Goal: Task Accomplishment & Management: Manage account settings

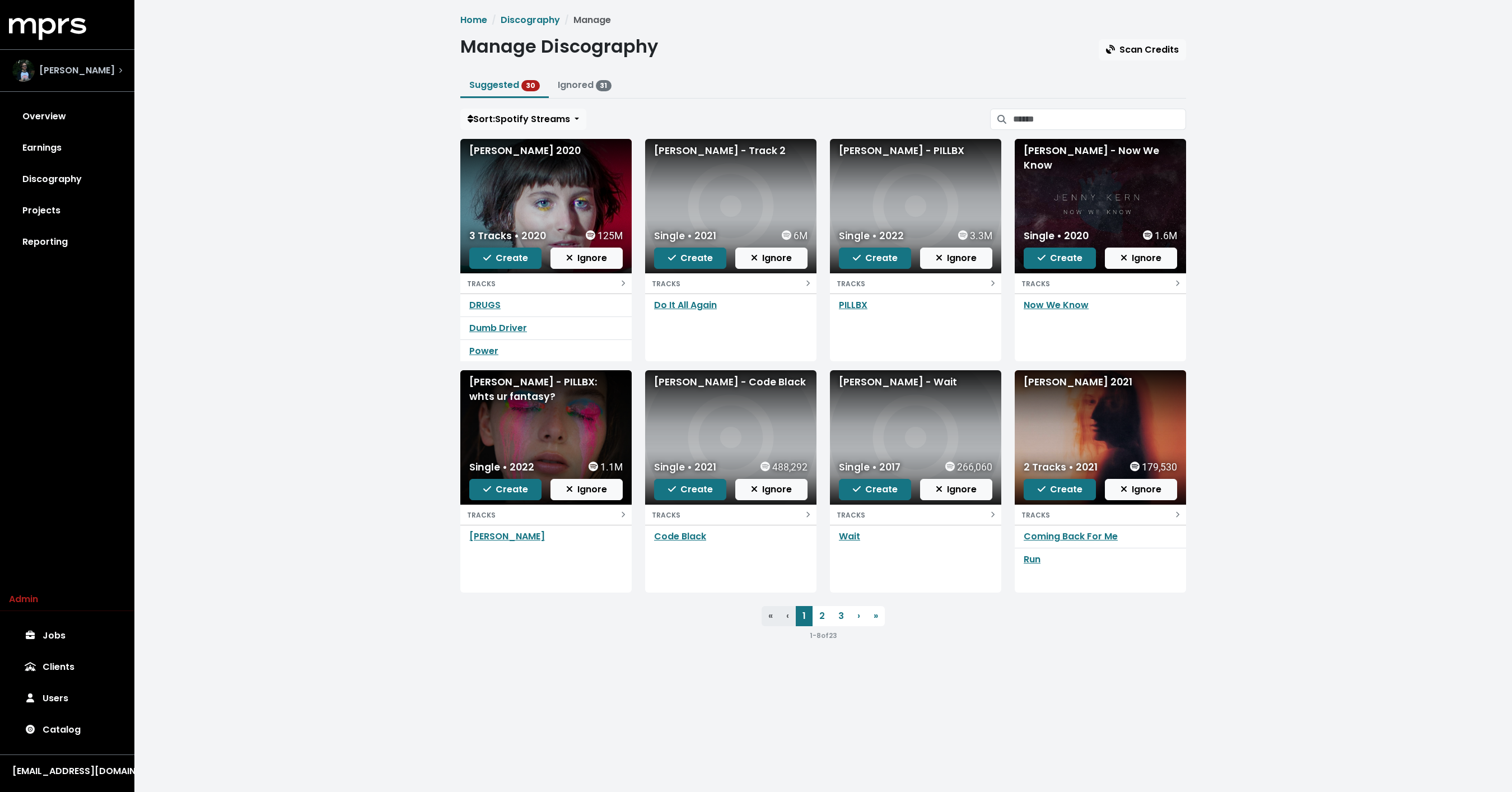
click at [66, 74] on span "[PERSON_NAME]" at bounding box center [77, 70] width 76 height 13
click at [585, 75] on button "Ignored 31" at bounding box center [585, 85] width 72 height 24
click at [580, 84] on link "Ignored 31" at bounding box center [585, 84] width 54 height 13
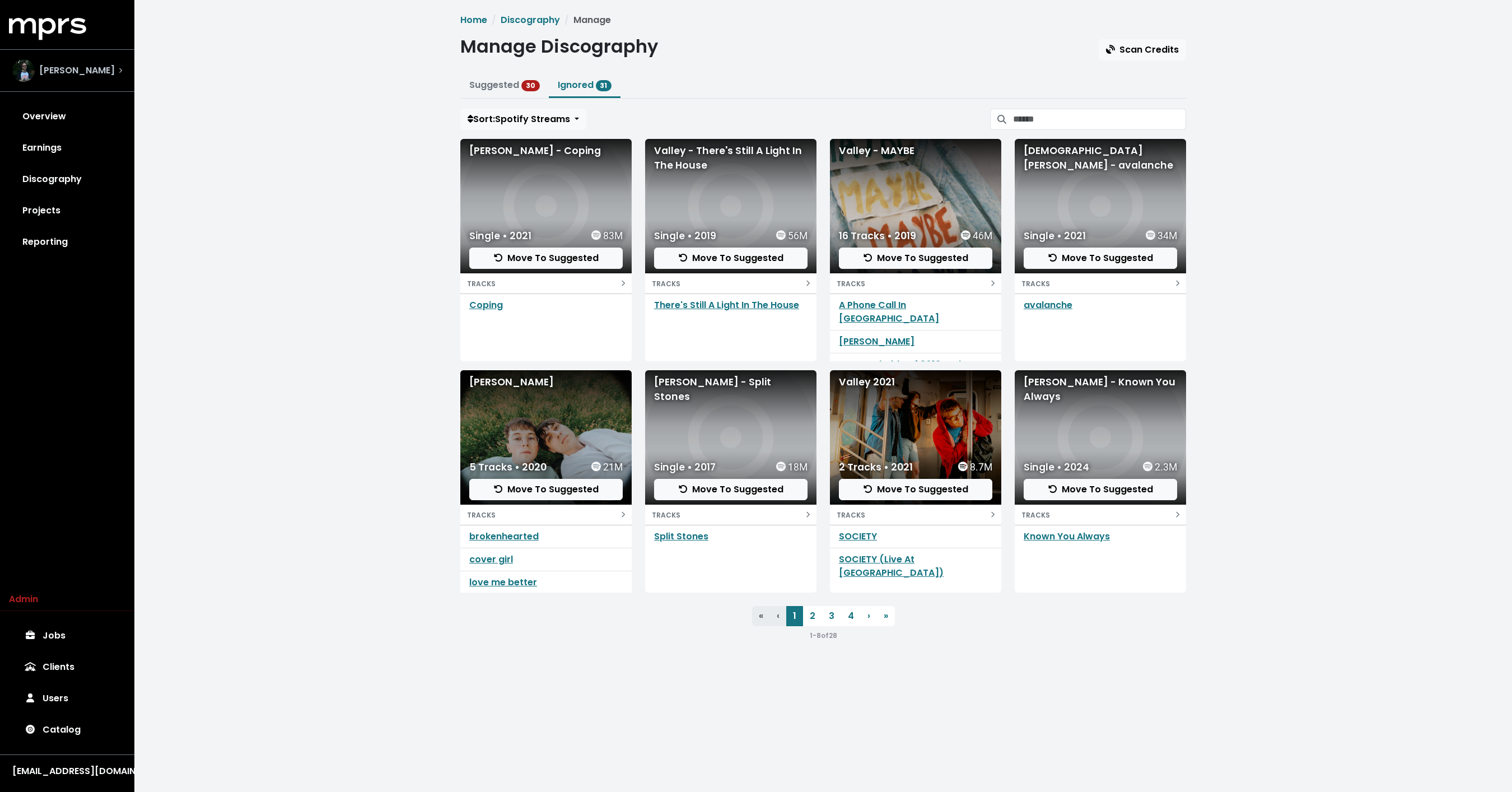
click at [41, 73] on span "[PERSON_NAME]" at bounding box center [77, 70] width 76 height 13
click at [104, 68] on div "[PERSON_NAME]" at bounding box center [67, 71] width 110 height 23
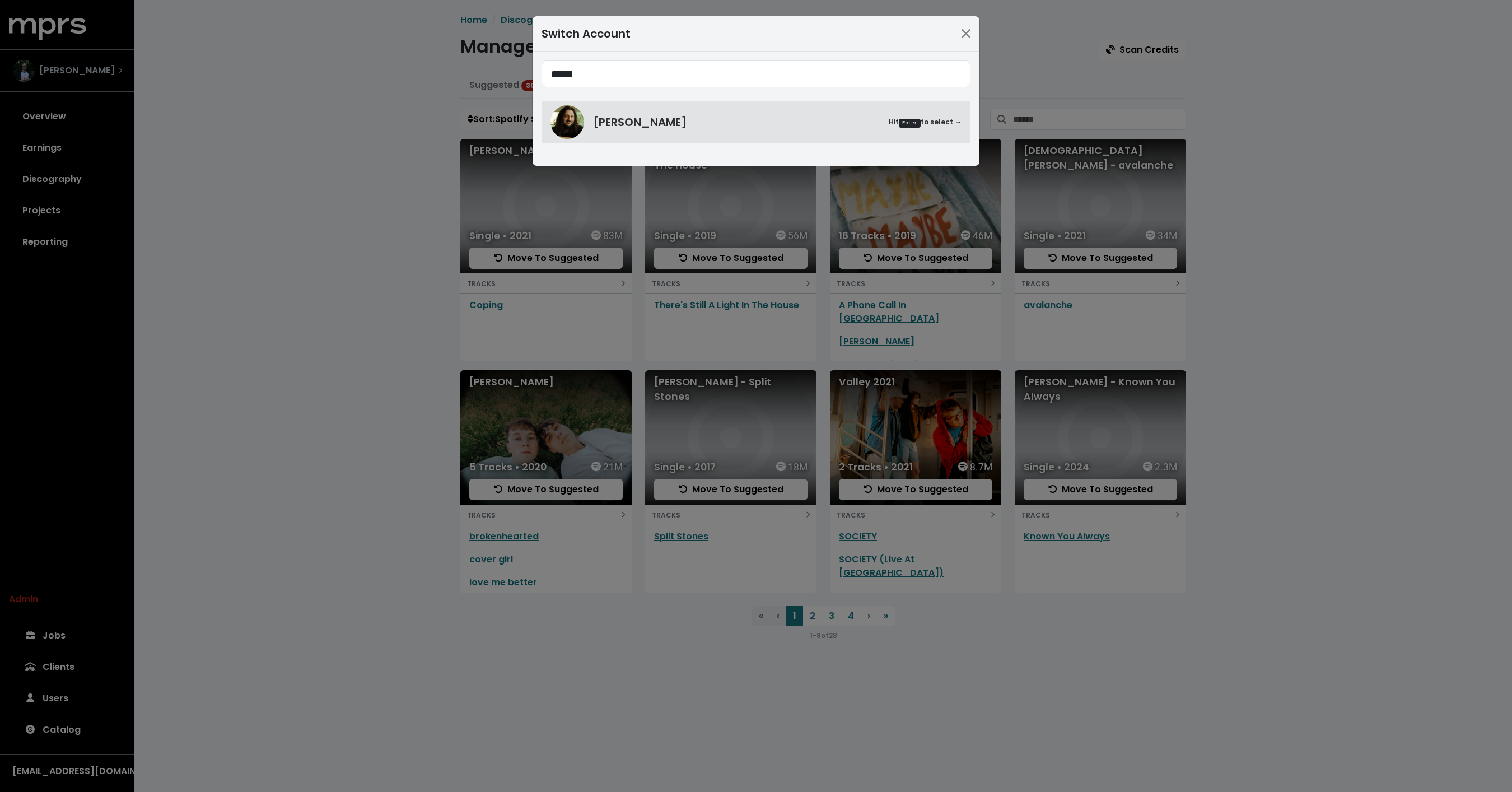
type input "*****"
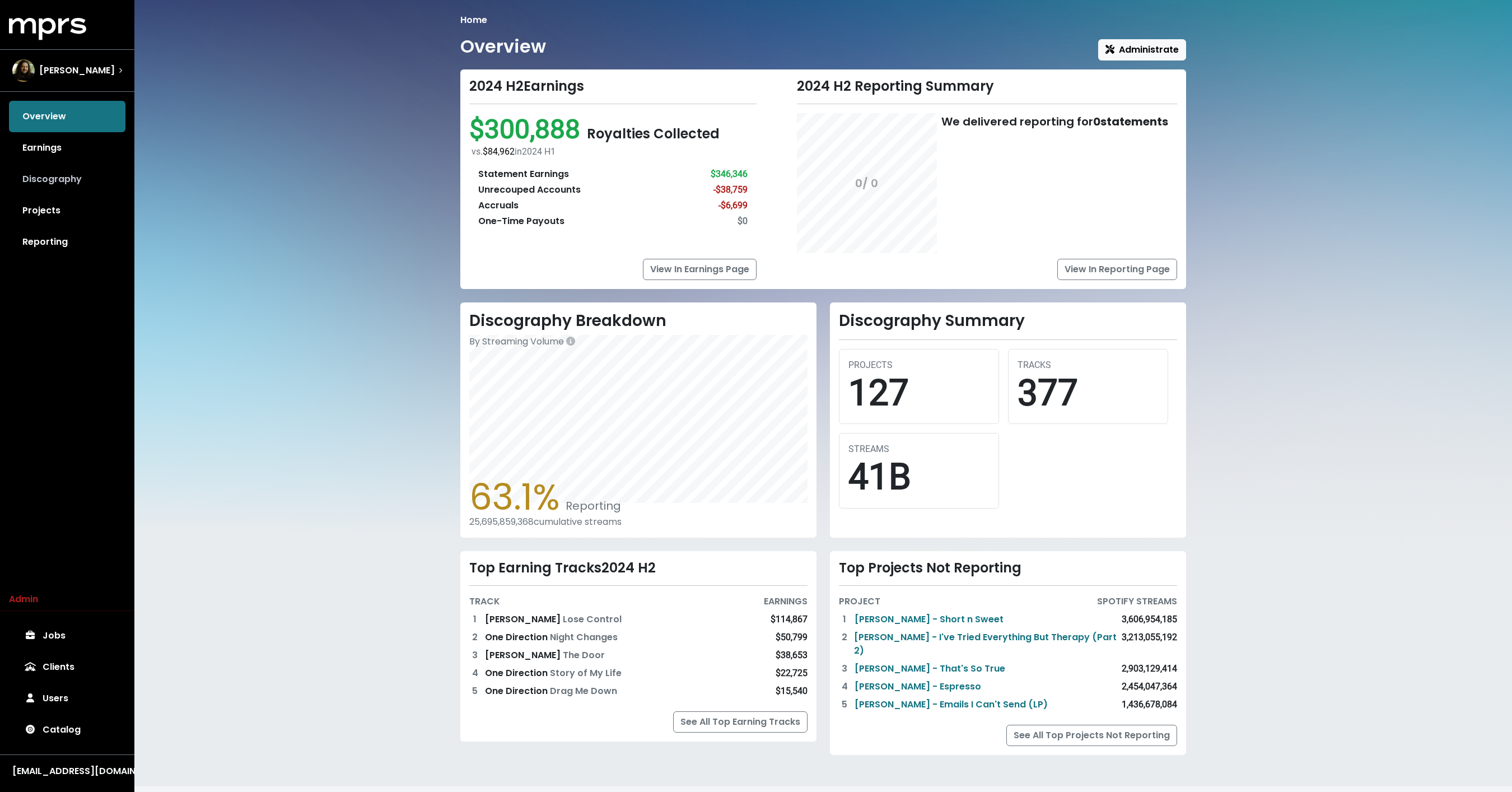
click at [72, 177] on link "Discography" at bounding box center [67, 179] width 117 height 32
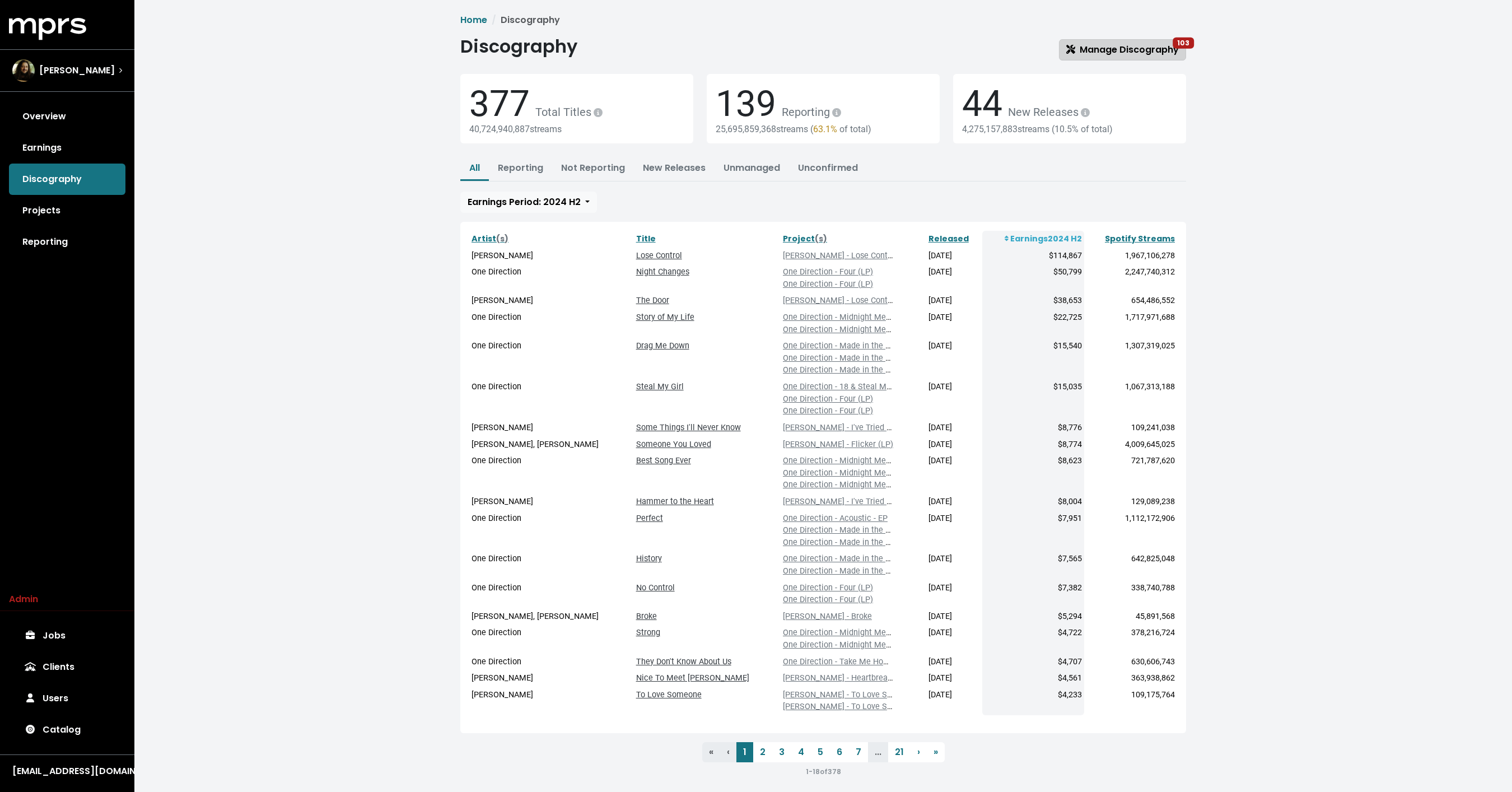
click at [1109, 40] on link "Manage Discography 103" at bounding box center [1122, 50] width 127 height 21
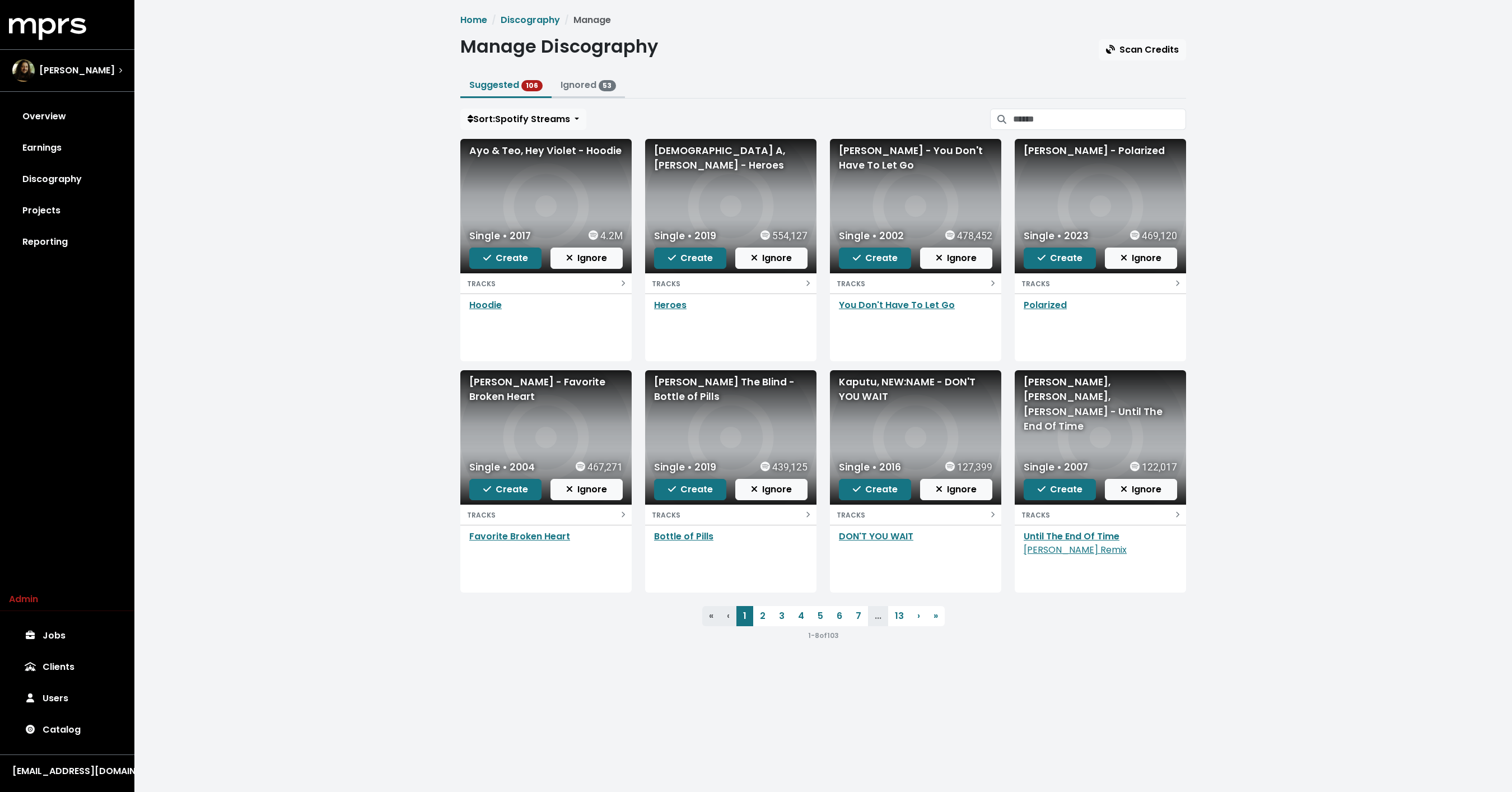
click at [572, 81] on link "Ignored 53" at bounding box center [588, 84] width 56 height 13
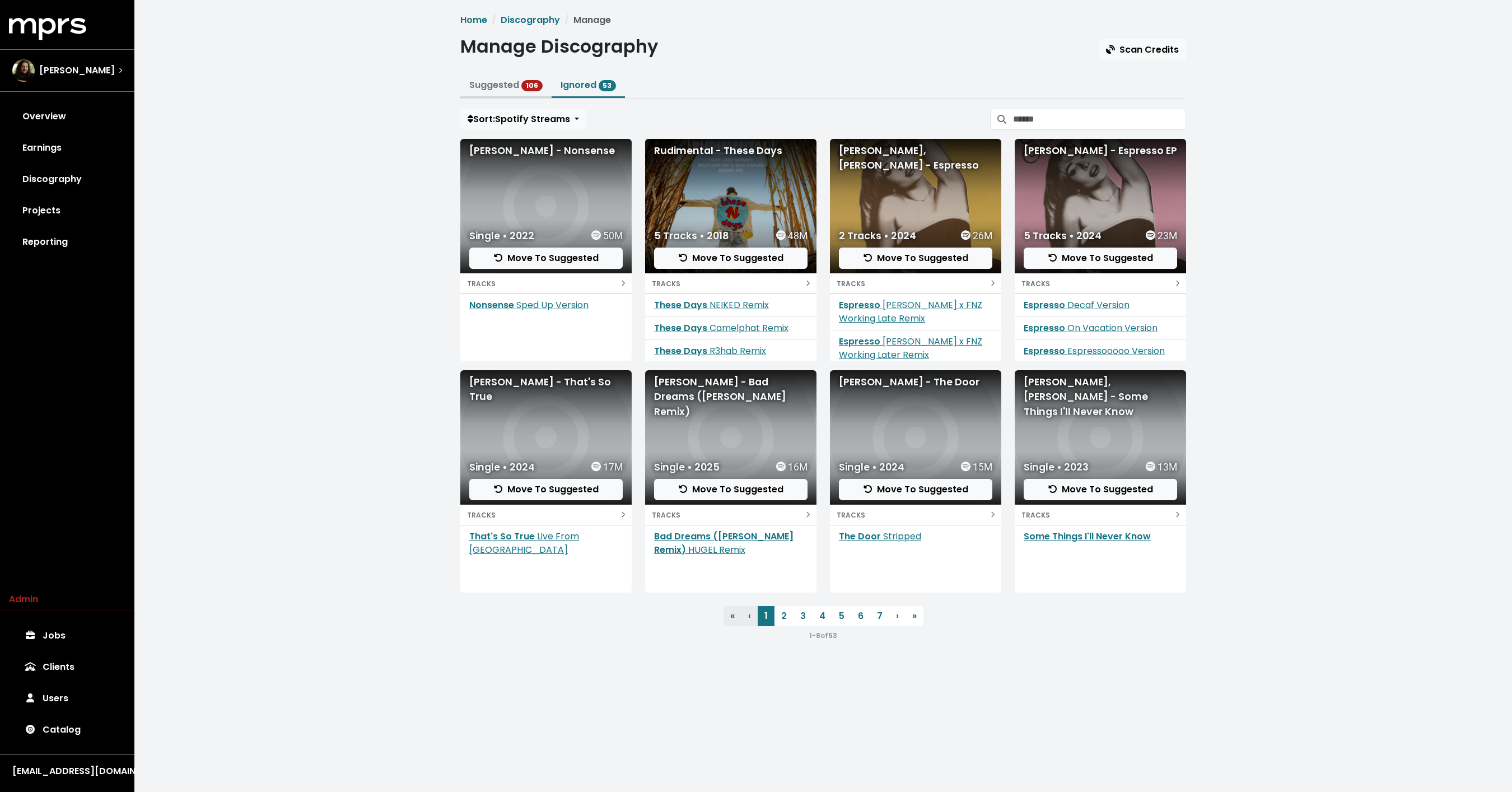
click at [508, 81] on link "Suggested 106" at bounding box center [506, 84] width 74 height 13
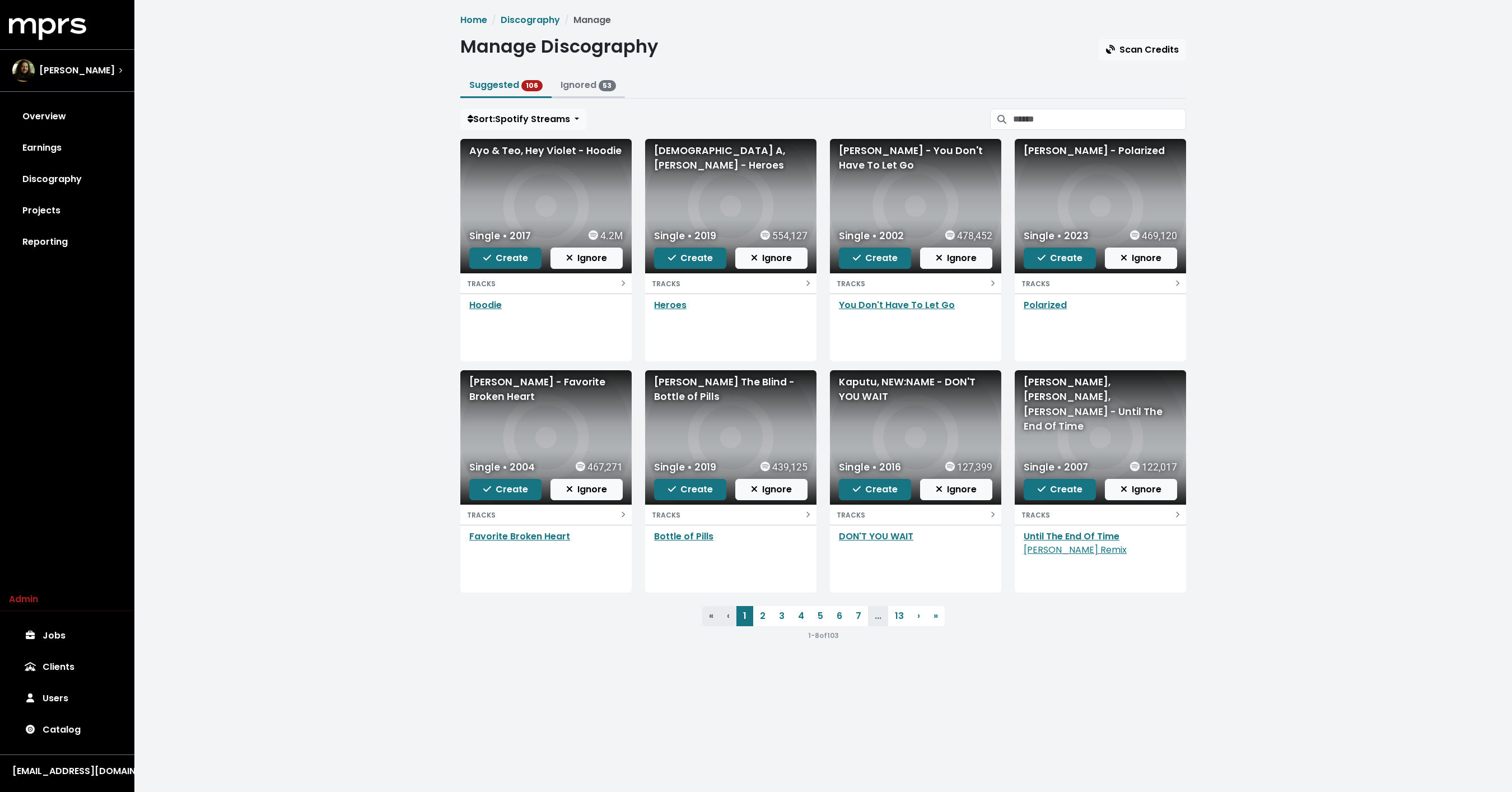
click at [575, 75] on button "Ignored 53" at bounding box center [588, 85] width 74 height 24
click at [568, 83] on link "Ignored 53" at bounding box center [588, 84] width 56 height 13
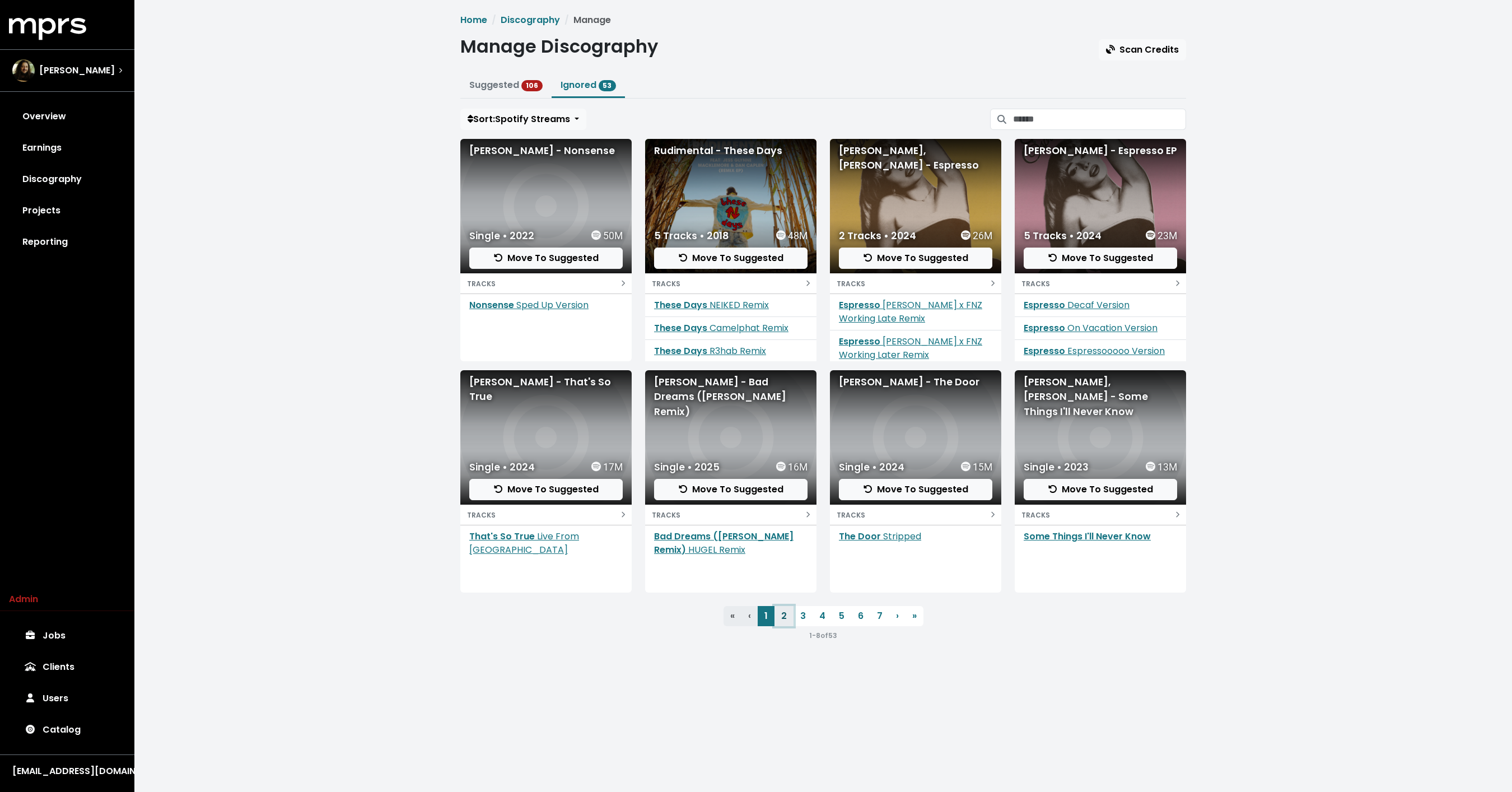
click at [780, 615] on link "2" at bounding box center [784, 616] width 19 height 20
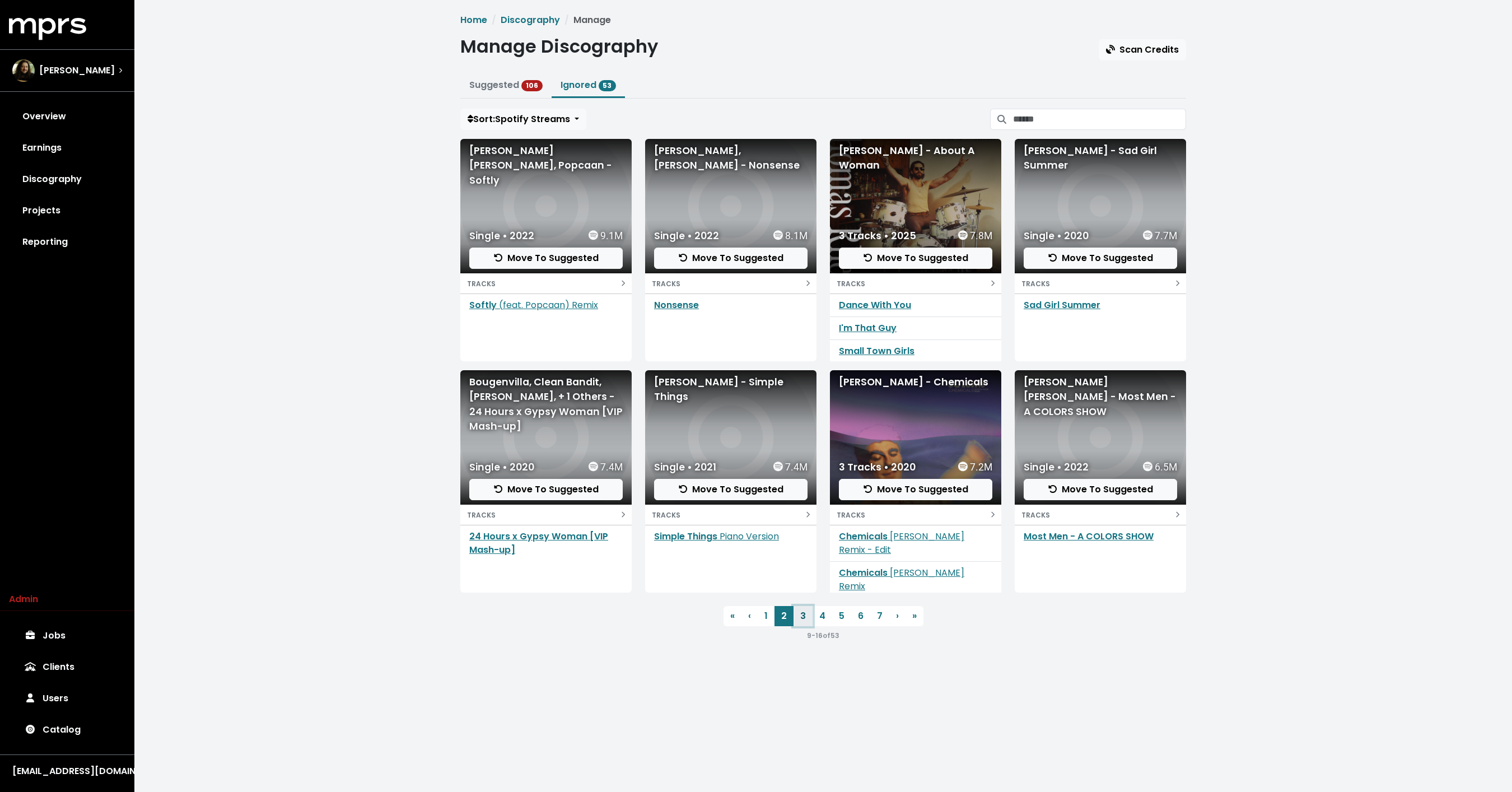
click at [800, 616] on link "3" at bounding box center [803, 616] width 19 height 20
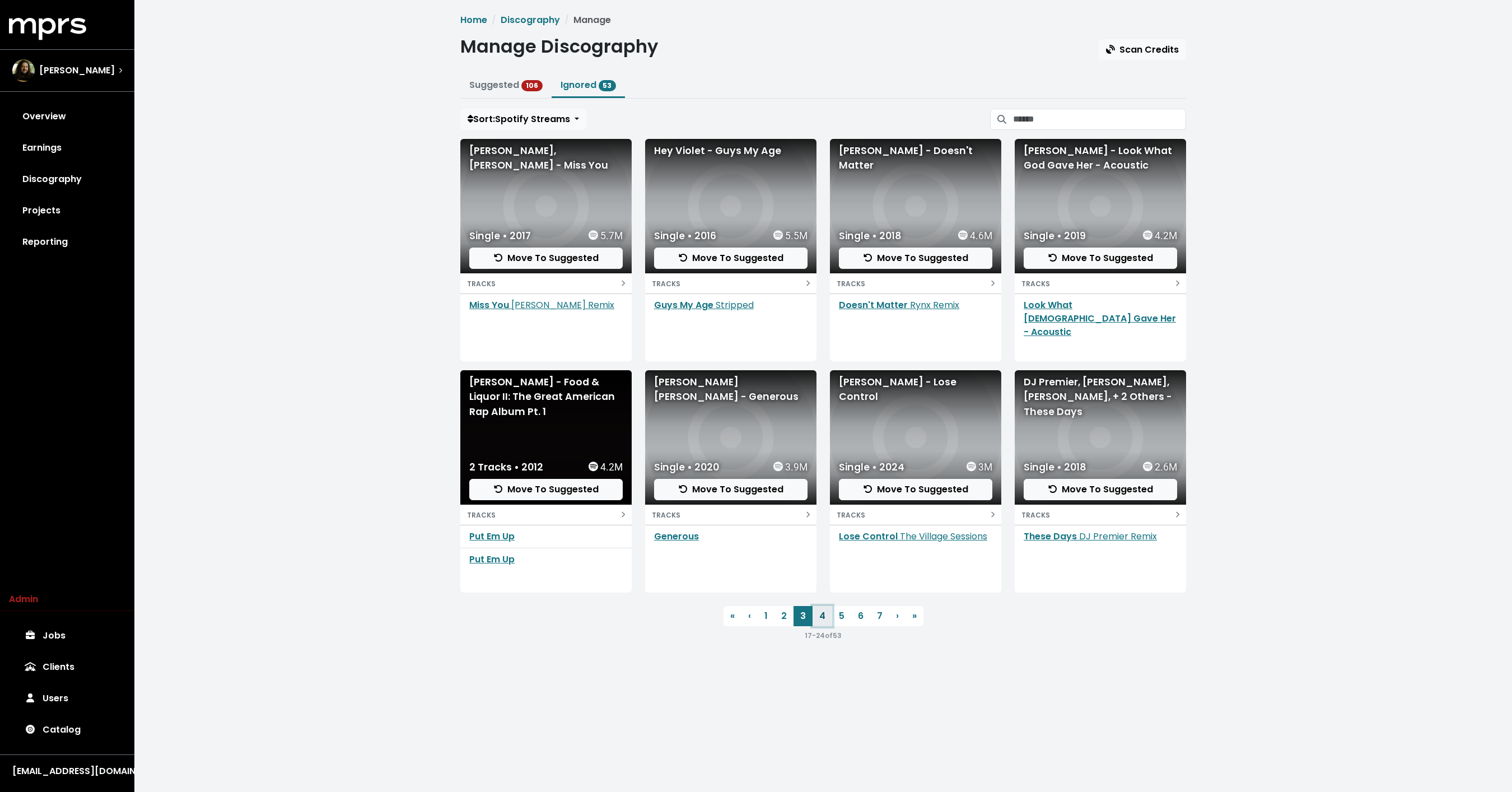
click at [826, 616] on link "4" at bounding box center [822, 616] width 19 height 20
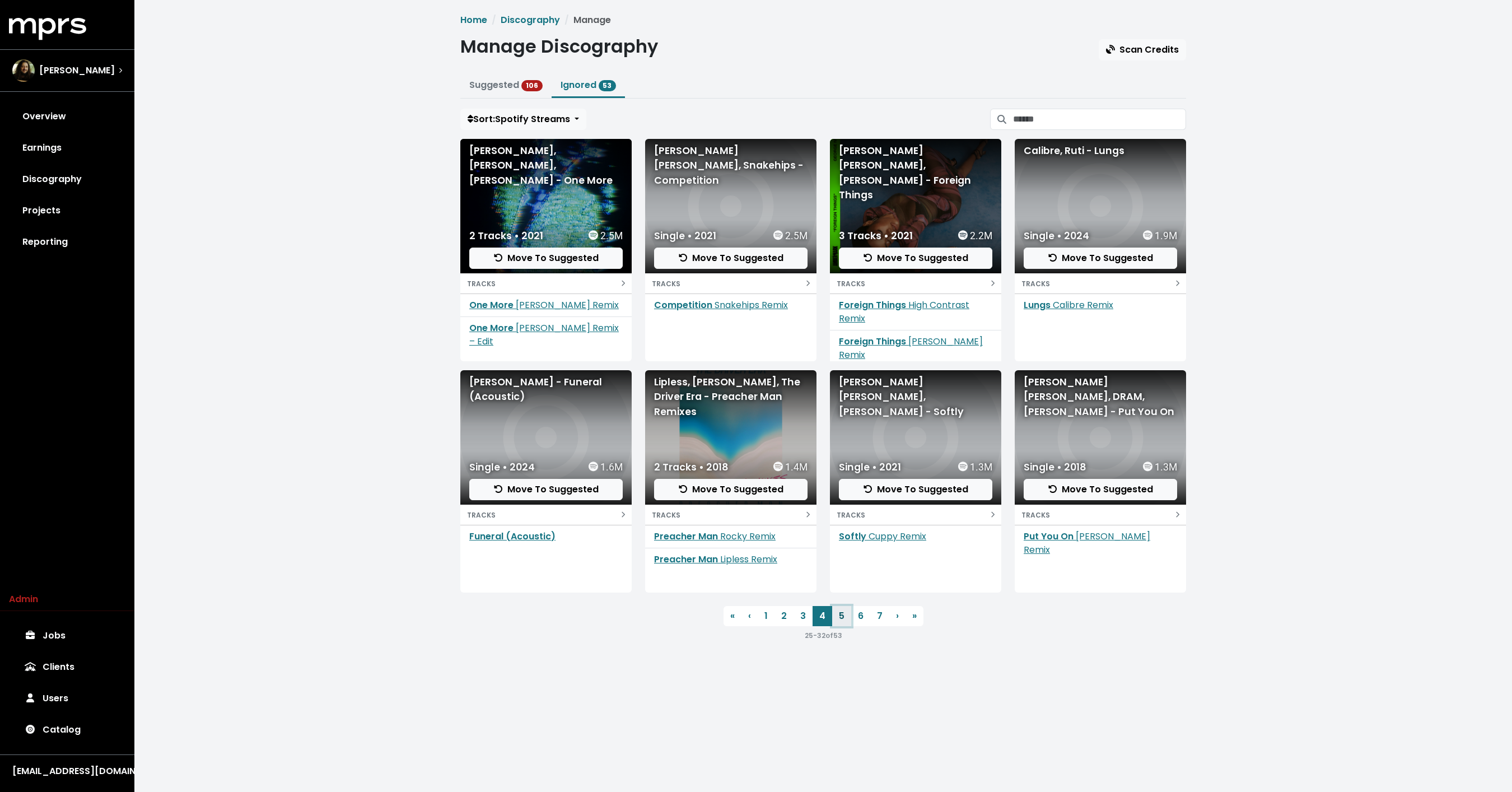
click at [843, 616] on link "5" at bounding box center [842, 616] width 19 height 20
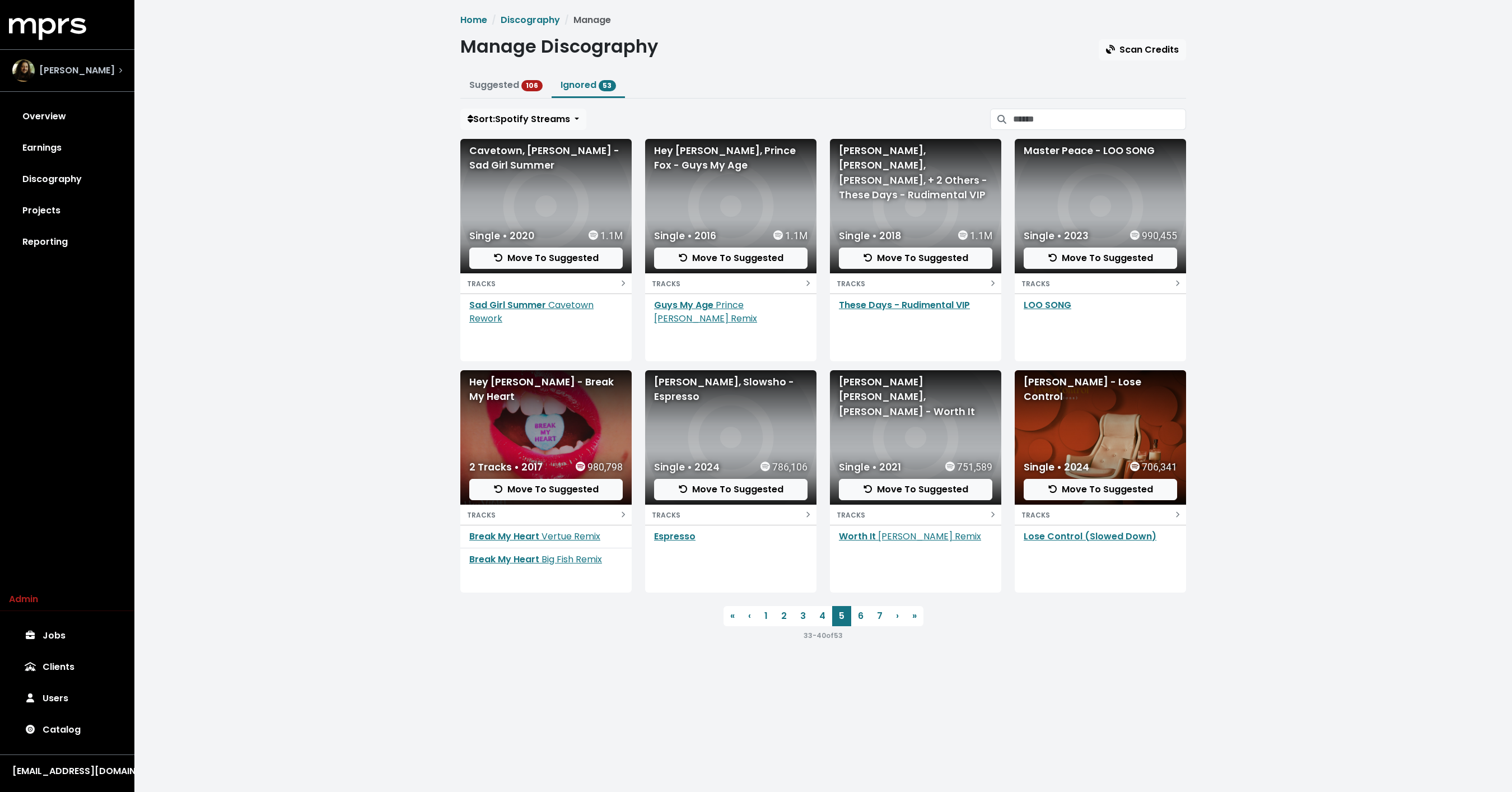
click at [109, 73] on div "[PERSON_NAME]" at bounding box center [67, 71] width 110 height 23
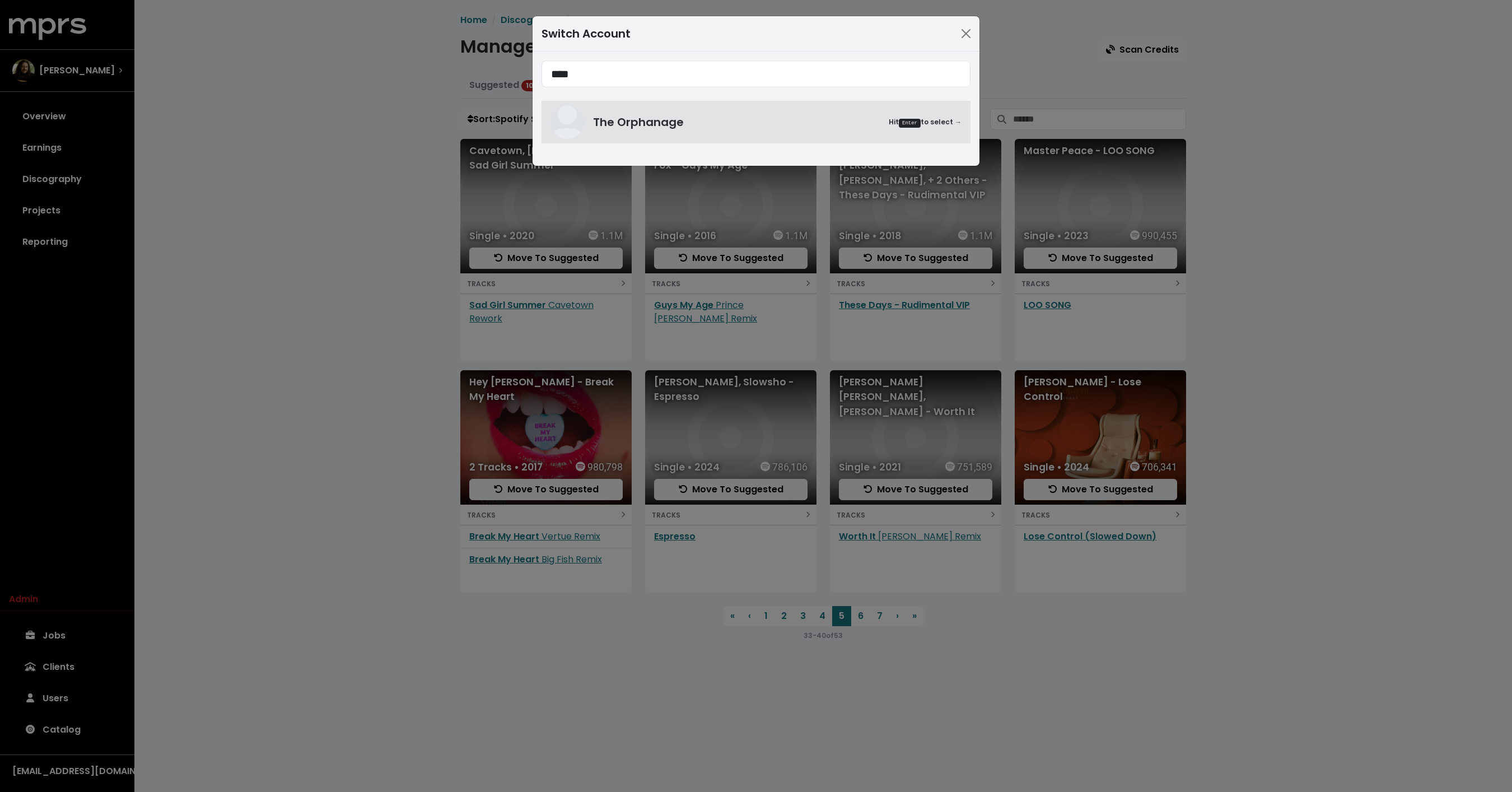
type input "****"
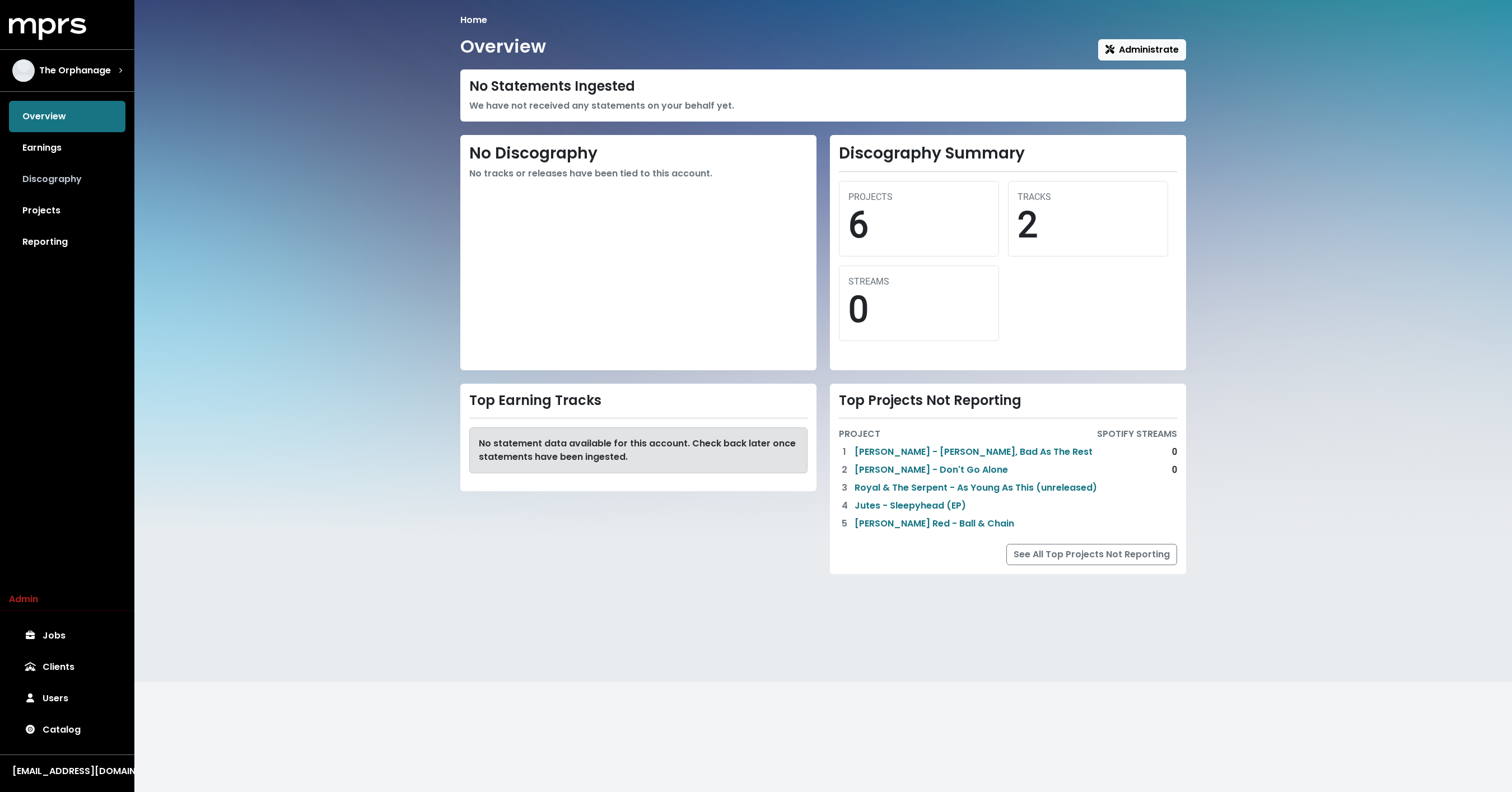
click at [76, 189] on link "Discography" at bounding box center [67, 179] width 117 height 32
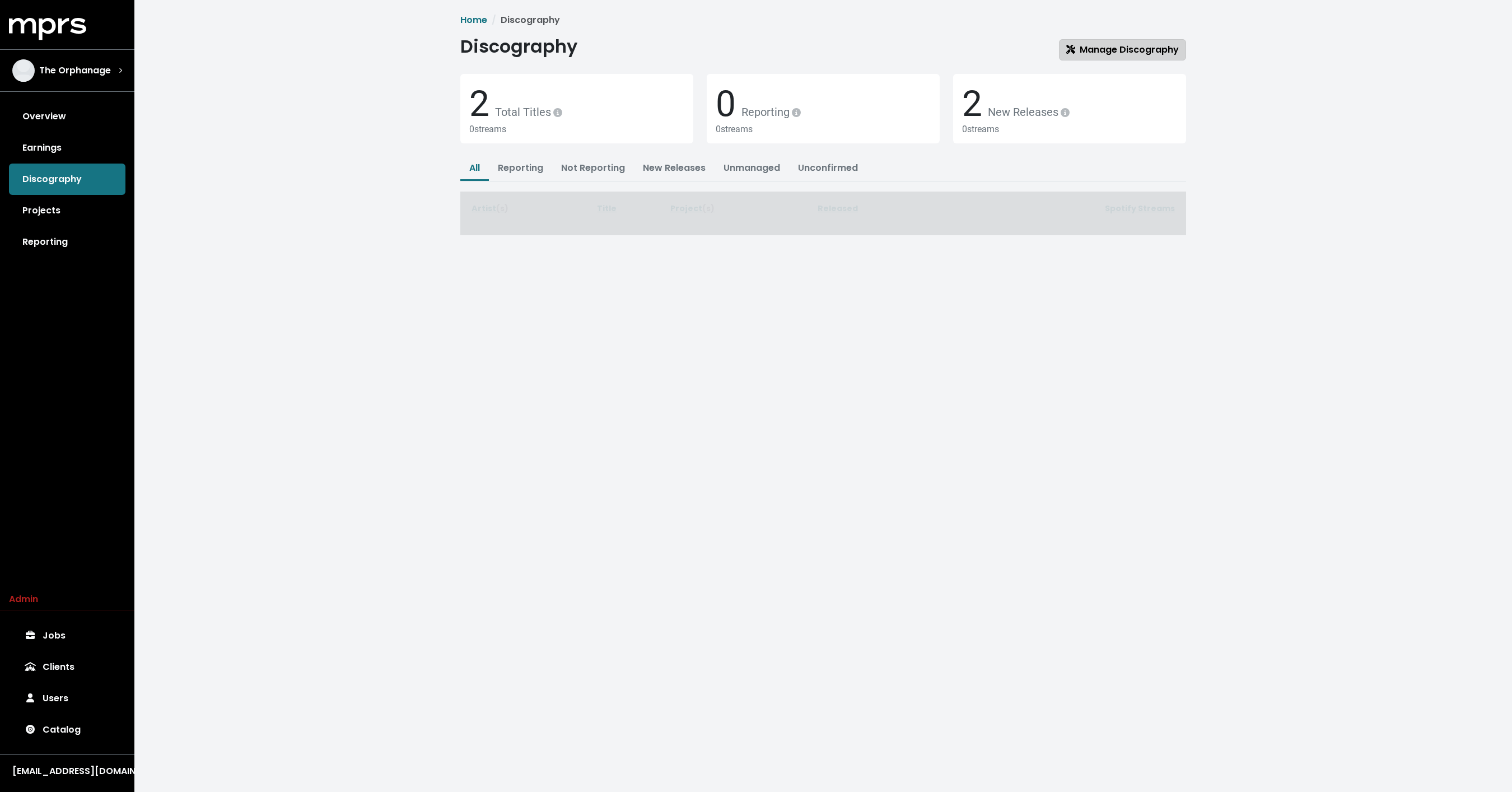
click at [1100, 53] on span "Manage Discography" at bounding box center [1122, 49] width 112 height 13
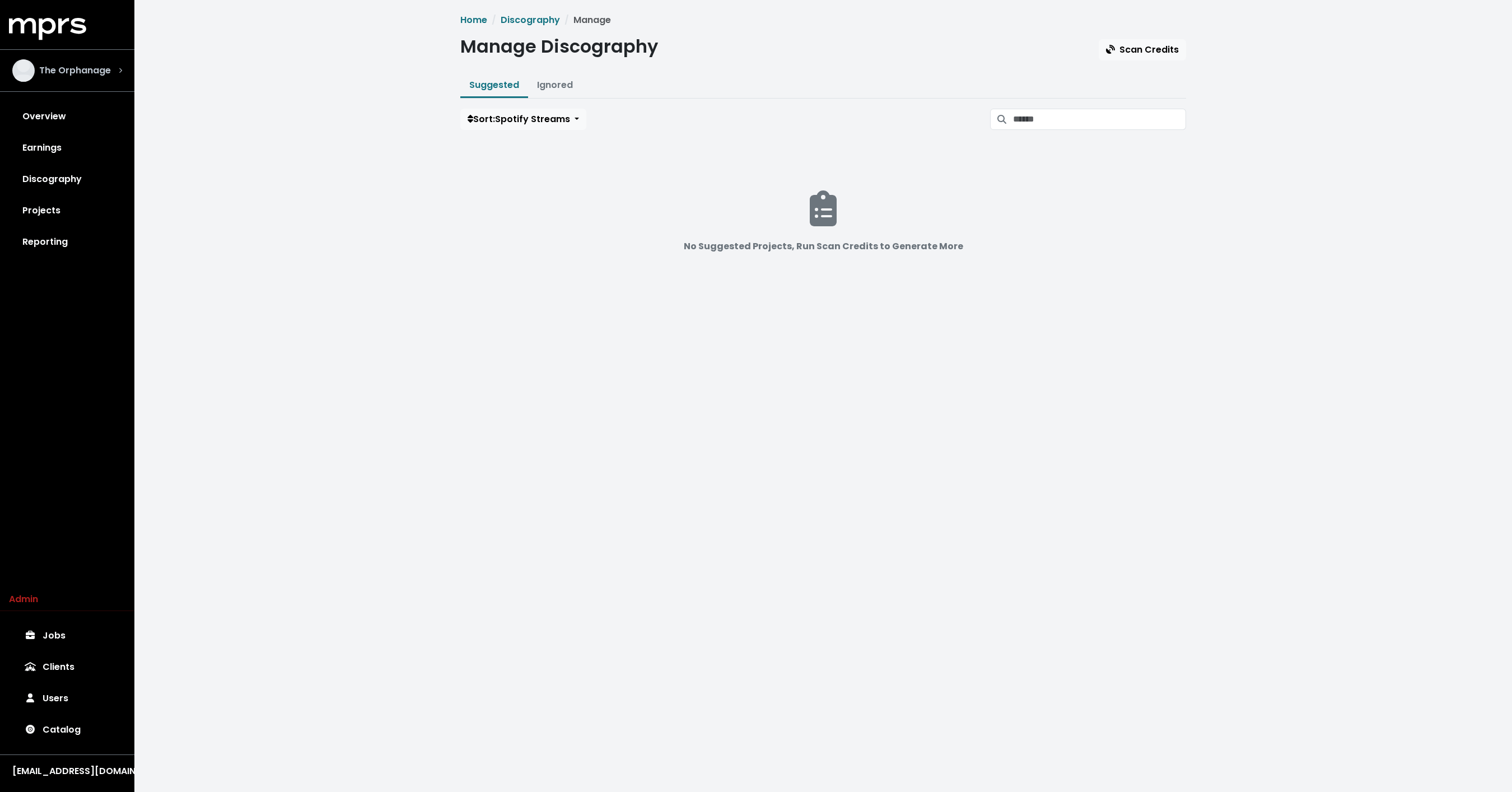
click at [80, 71] on span "The Orphanage" at bounding box center [76, 70] width 72 height 13
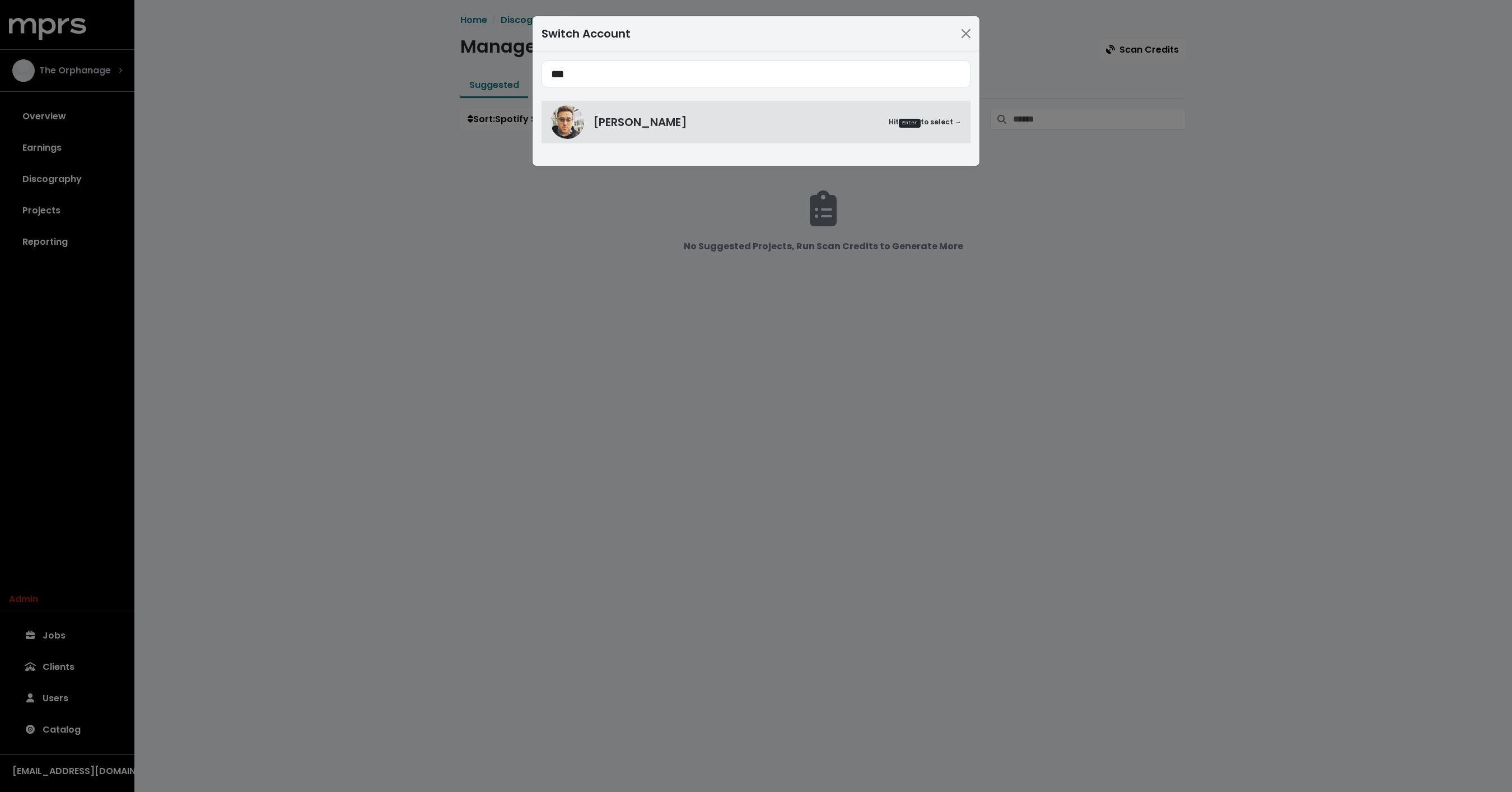
type input "***"
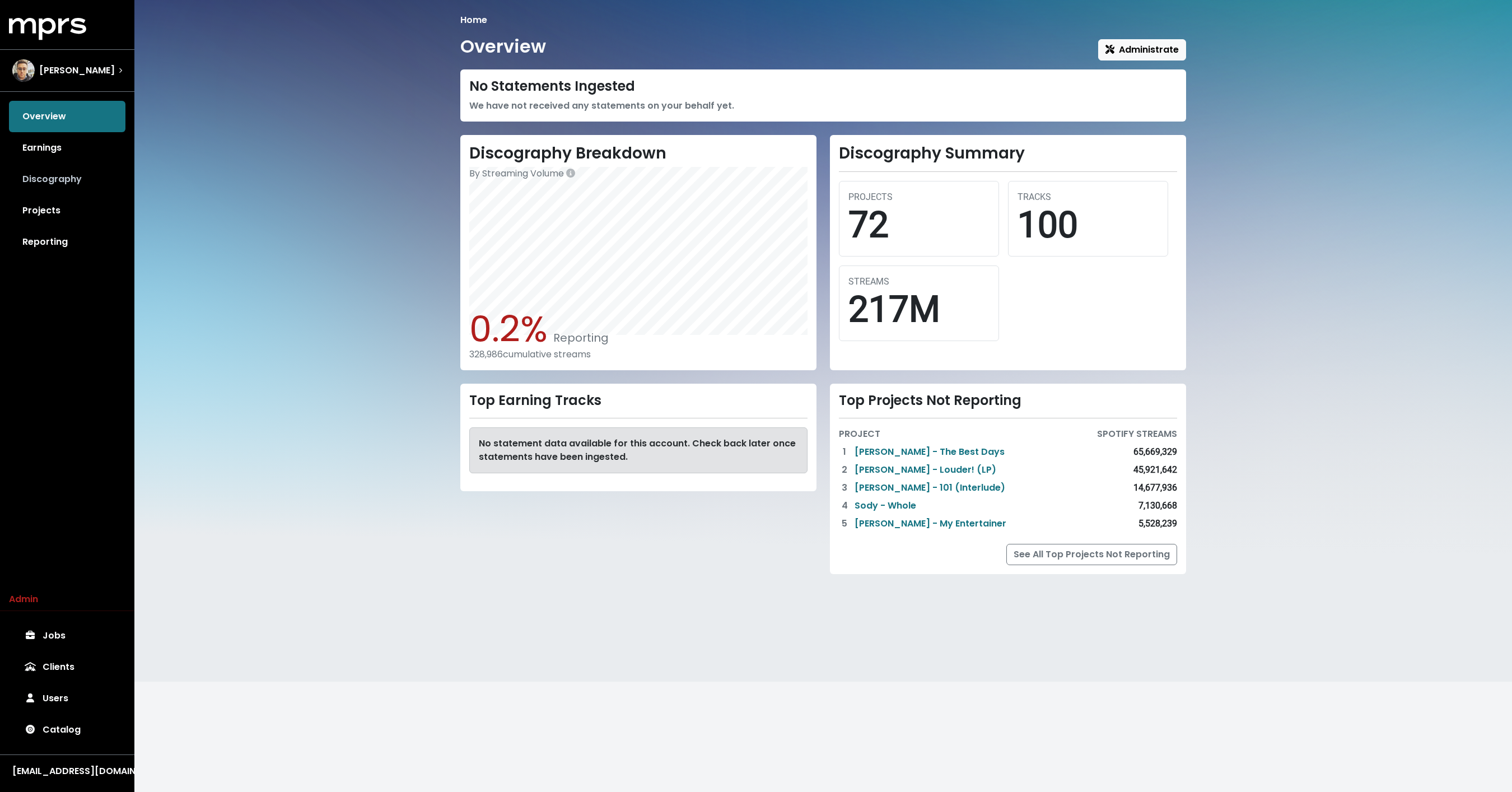
click at [65, 176] on link "Discography" at bounding box center [67, 179] width 117 height 32
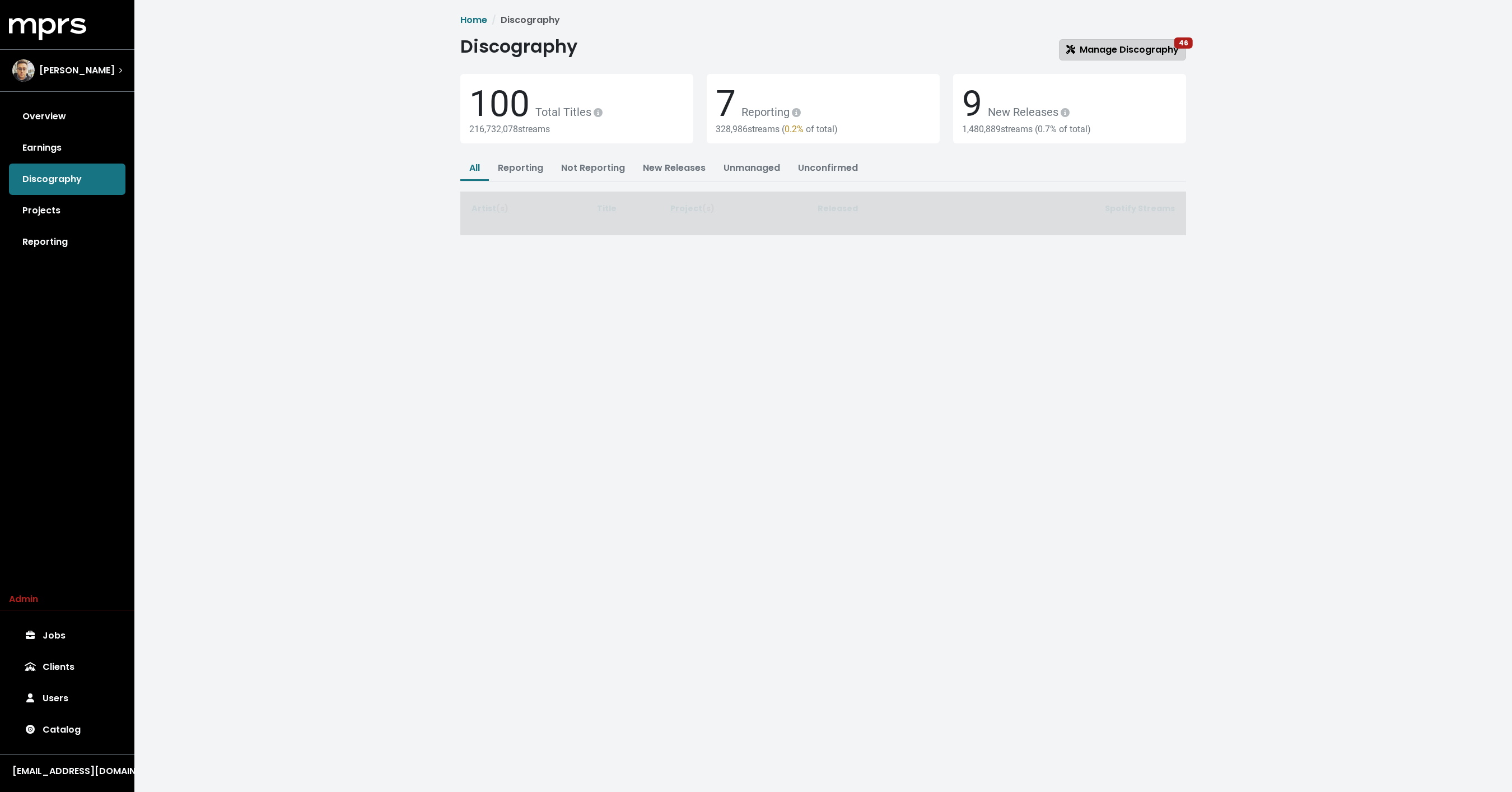
click at [1127, 52] on span "Manage Discography 46" at bounding box center [1122, 49] width 112 height 13
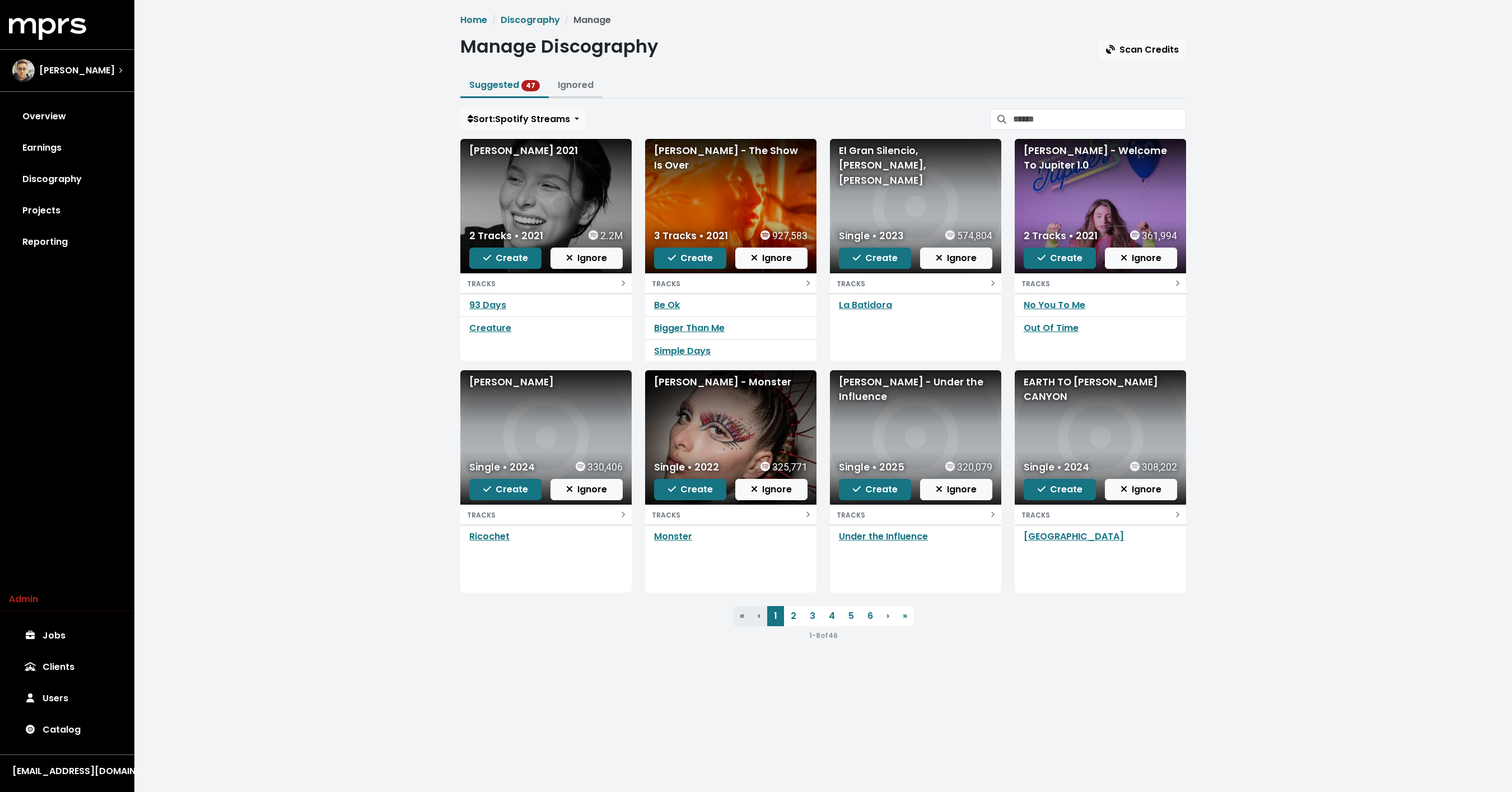
click at [565, 82] on link "Ignored" at bounding box center [575, 84] width 36 height 13
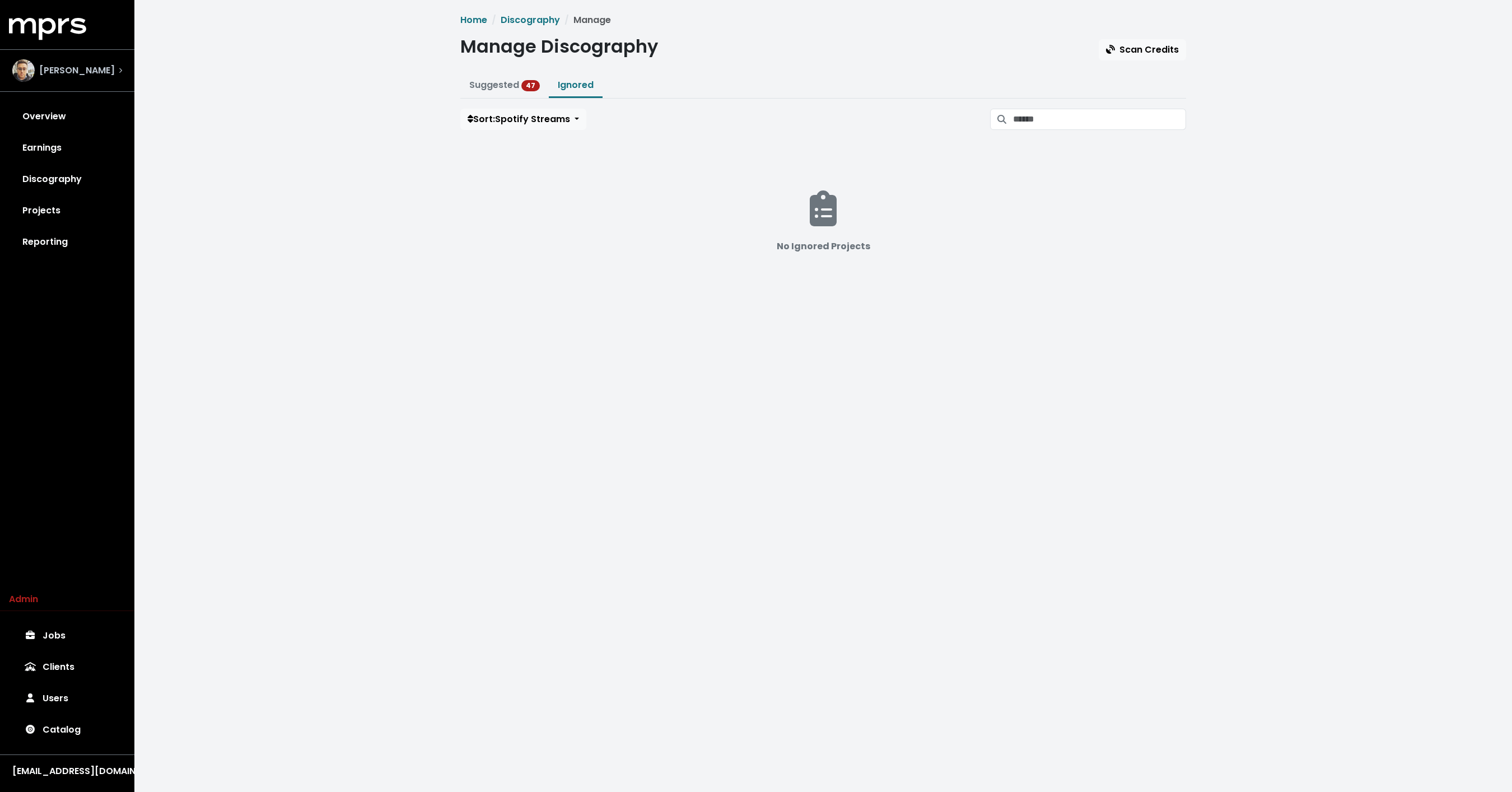
click at [89, 81] on div "[PERSON_NAME]" at bounding box center [63, 71] width 103 height 23
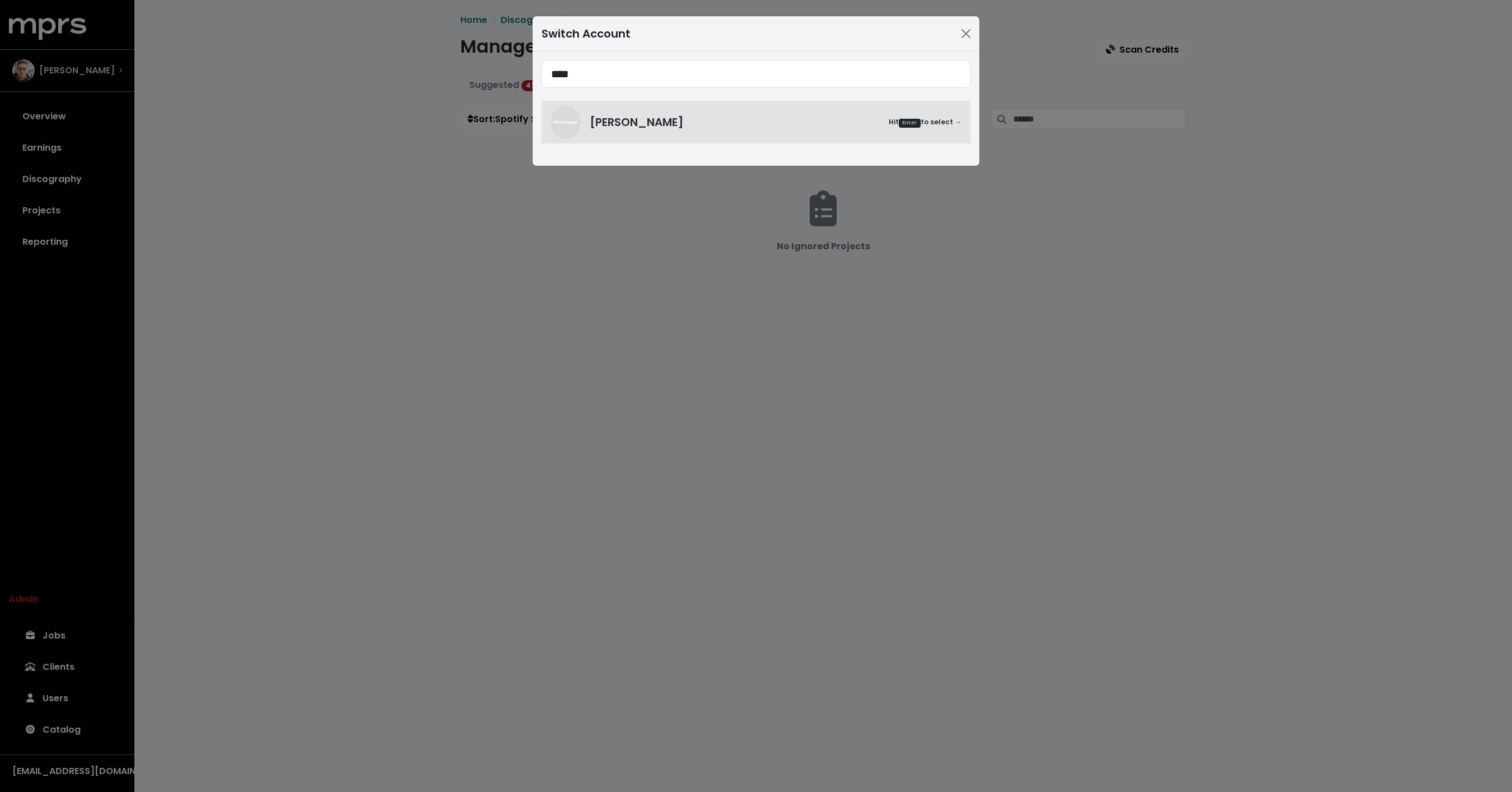
type input "****"
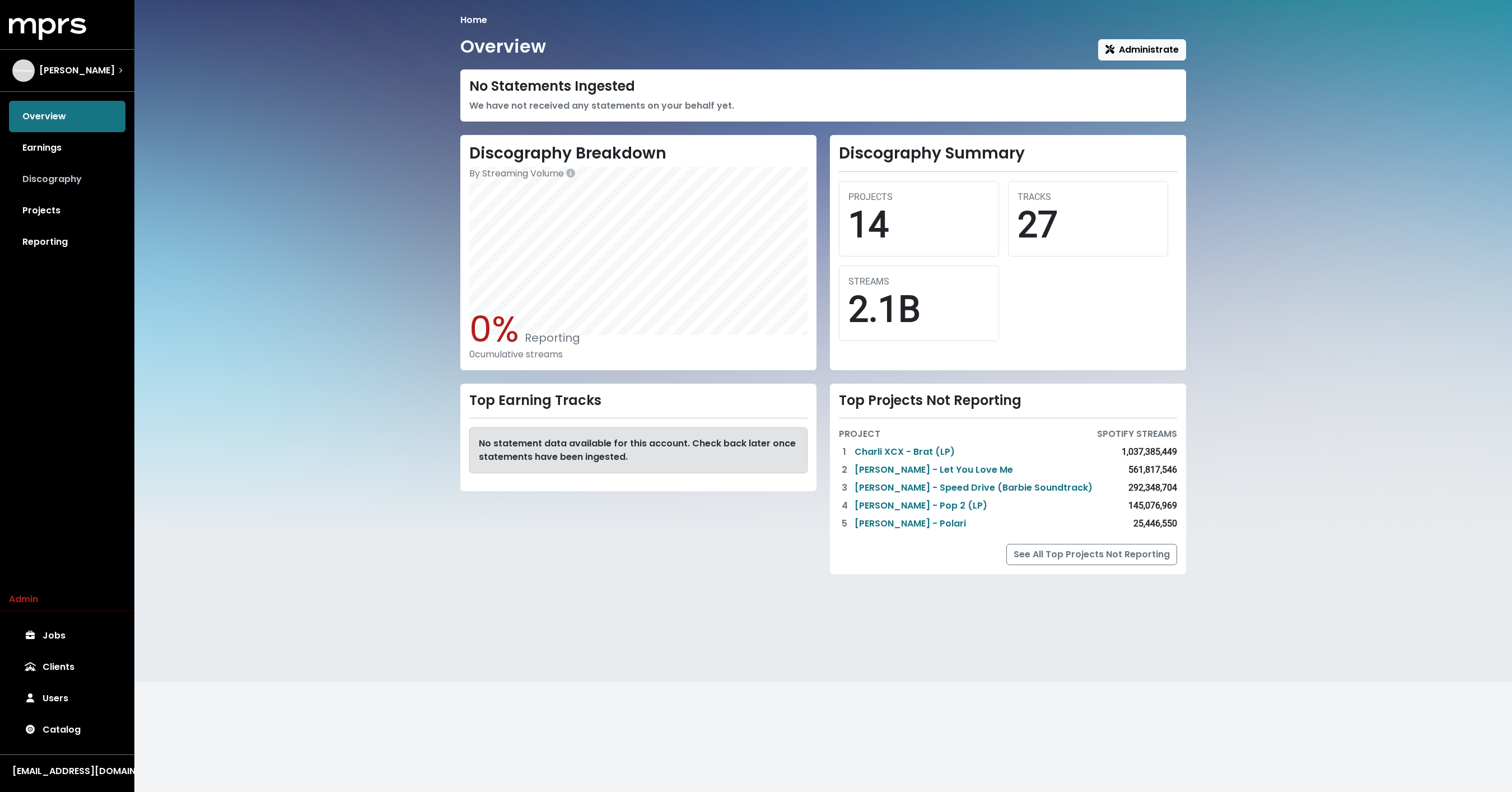
click at [74, 185] on link "Discography" at bounding box center [67, 179] width 117 height 32
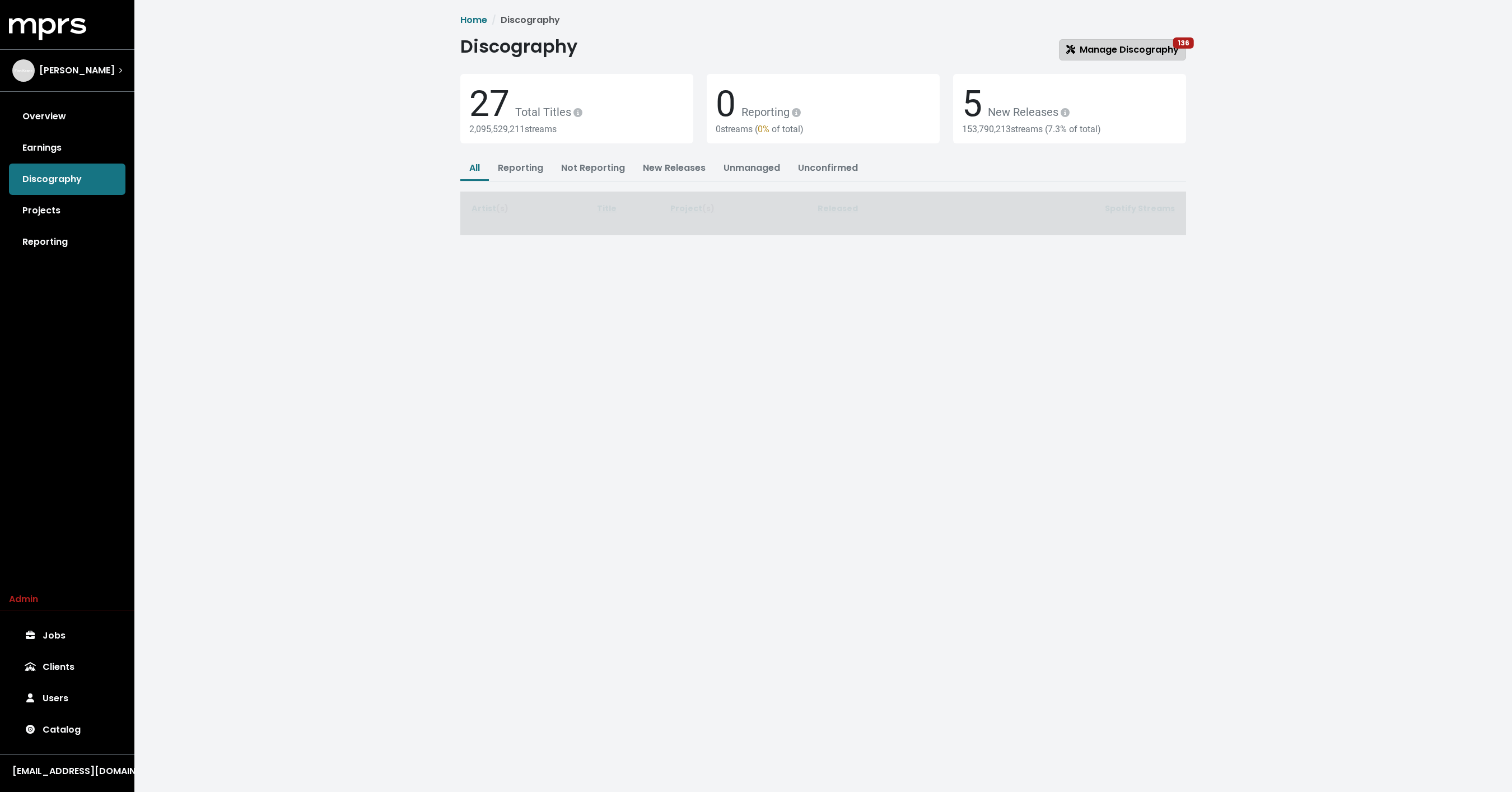
click at [1177, 47] on span "136" at bounding box center [1184, 43] width 21 height 11
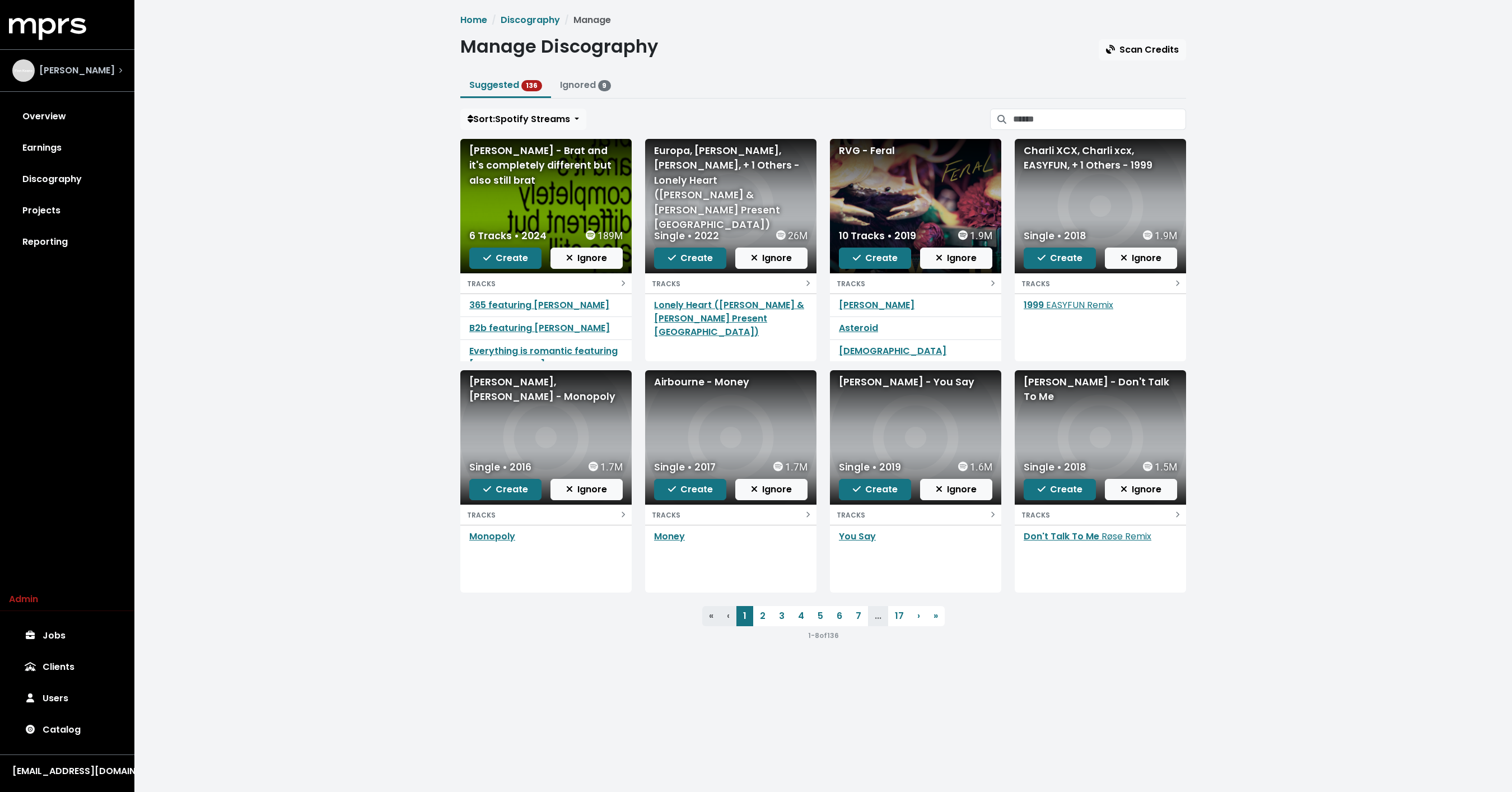
click at [68, 83] on div "[PERSON_NAME]" at bounding box center [67, 70] width 127 height 40
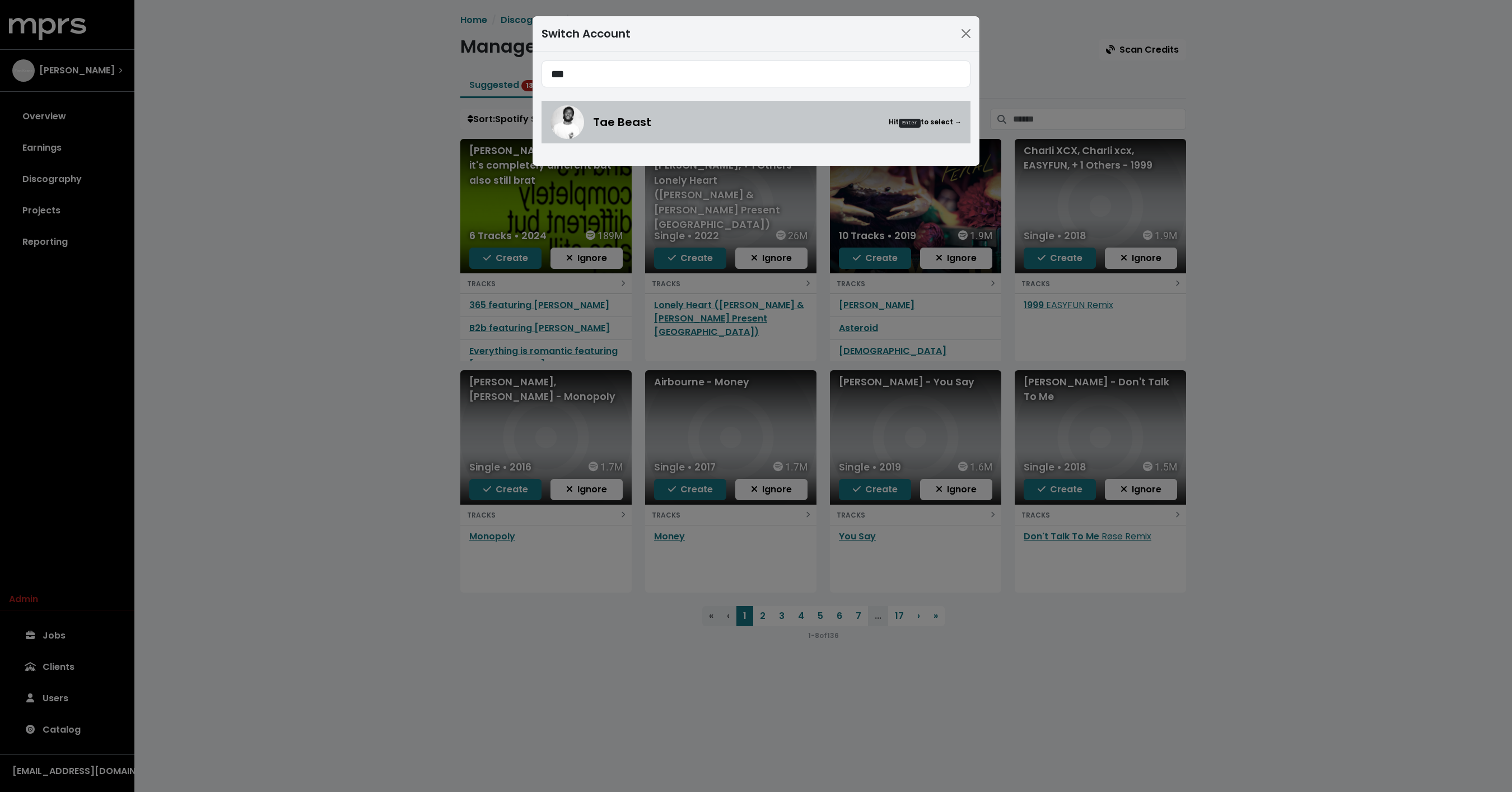
type input "***"
click at [631, 111] on div "Tae Beast Hit Enter to select →" at bounding box center [756, 122] width 411 height 33
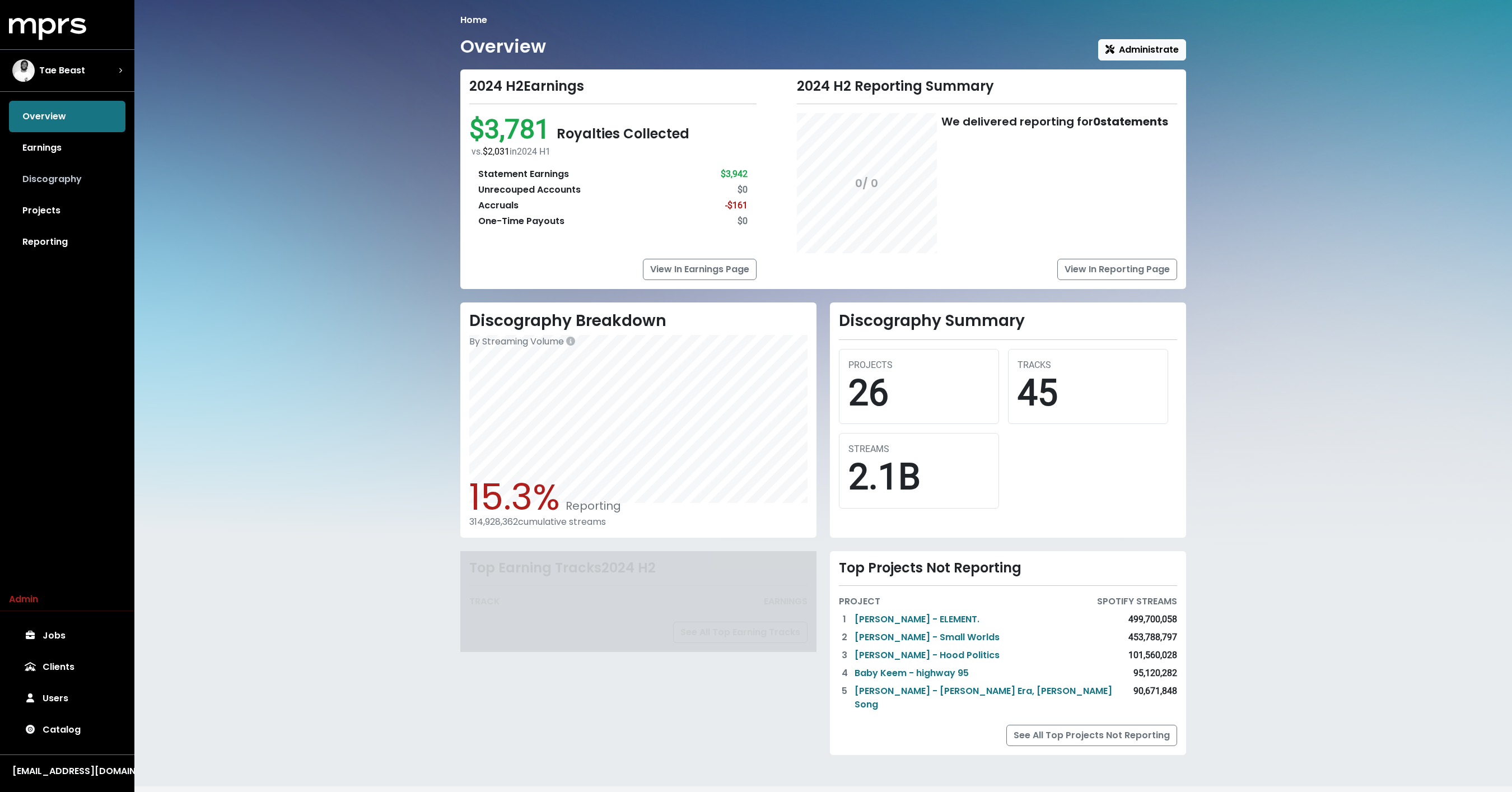
click at [76, 175] on link "Discography" at bounding box center [67, 179] width 117 height 32
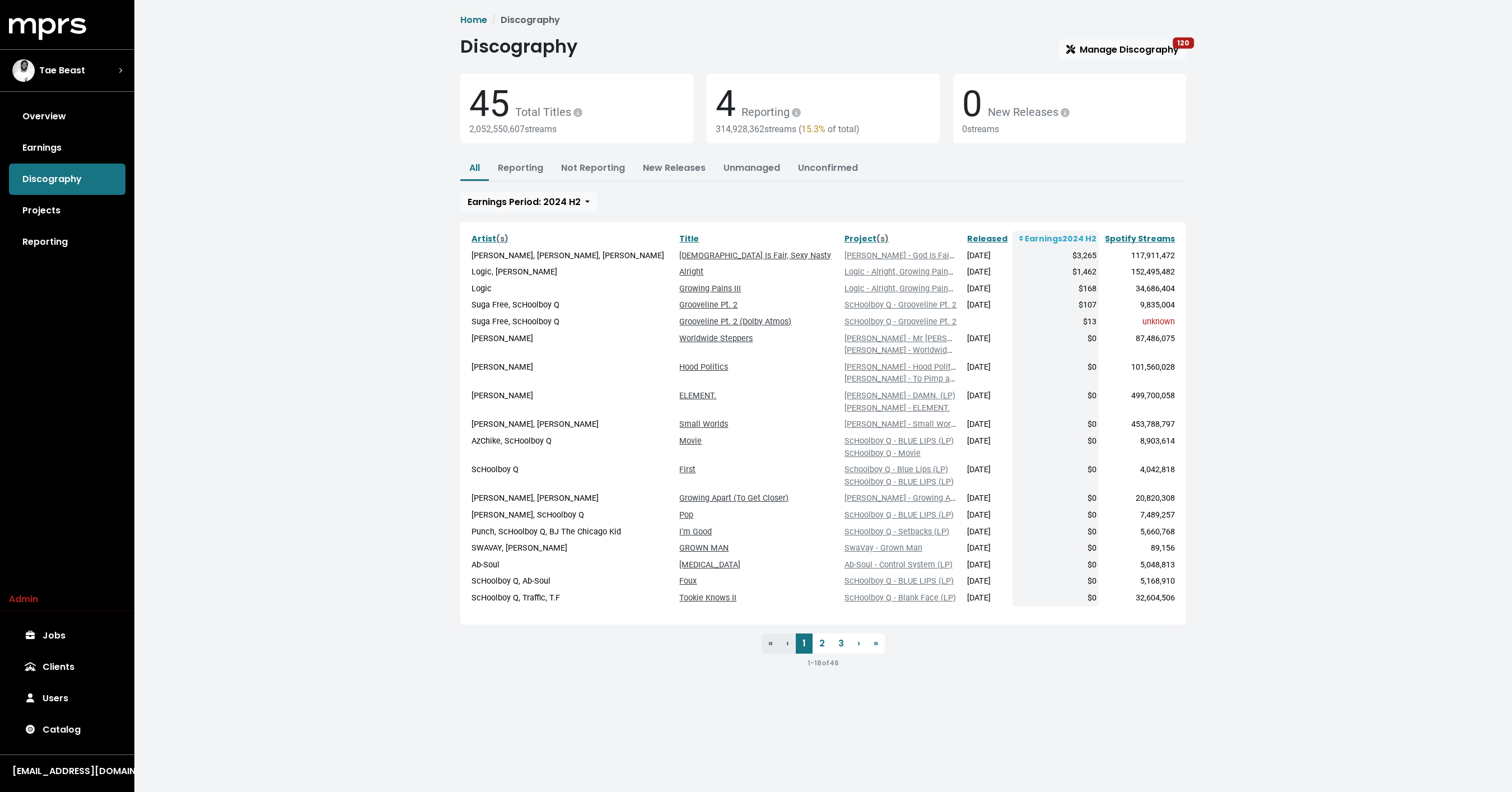
click at [1152, 34] on div "Home Discography Discography Manage Discography 120 45 Total Titles 2,052,550,6…" at bounding box center [824, 341] width 739 height 656
click at [1124, 48] on span "Manage Discography 120" at bounding box center [1122, 49] width 112 height 13
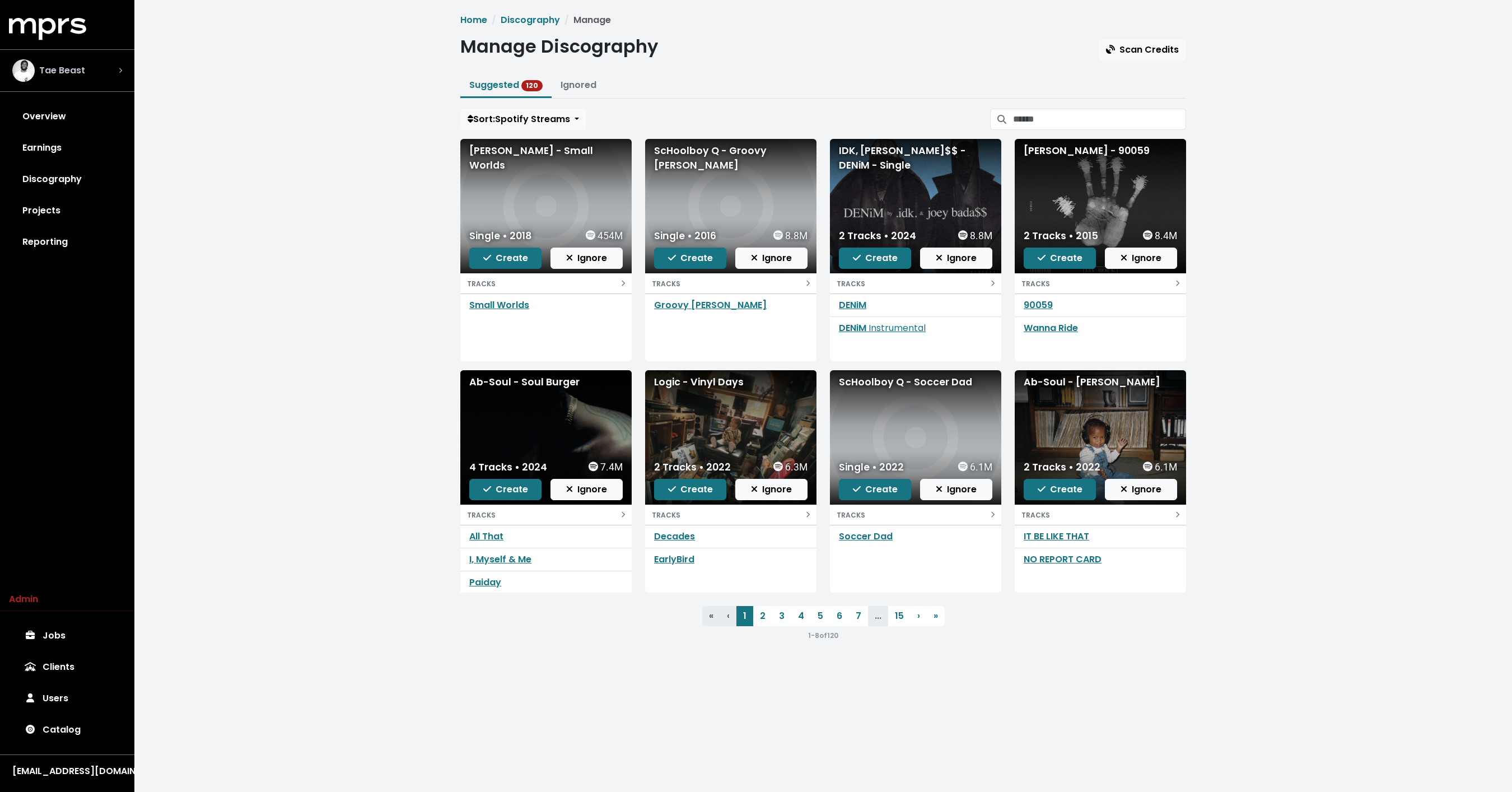
click at [66, 69] on span "Tae Beast" at bounding box center [62, 70] width 46 height 13
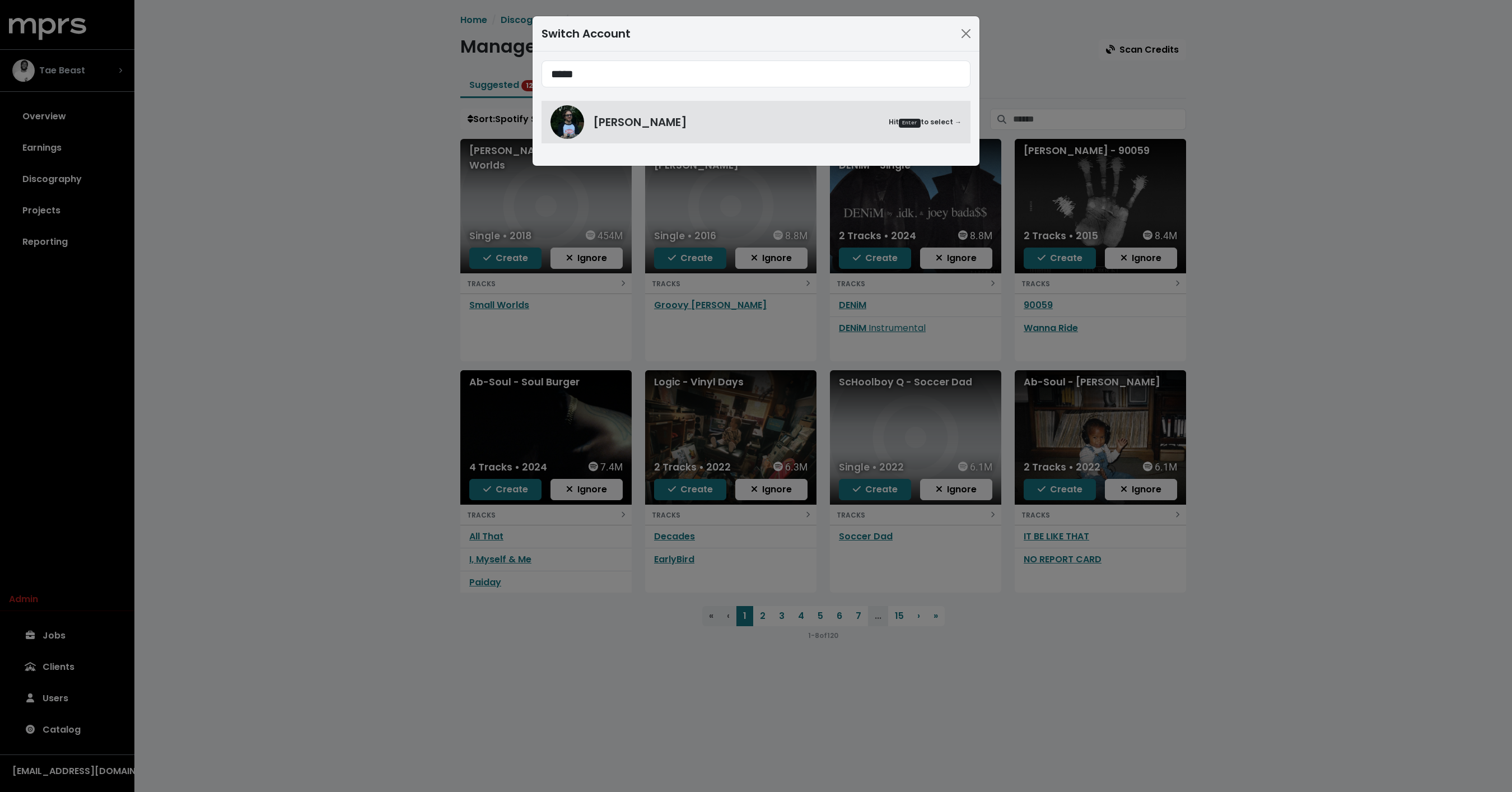
type input "*****"
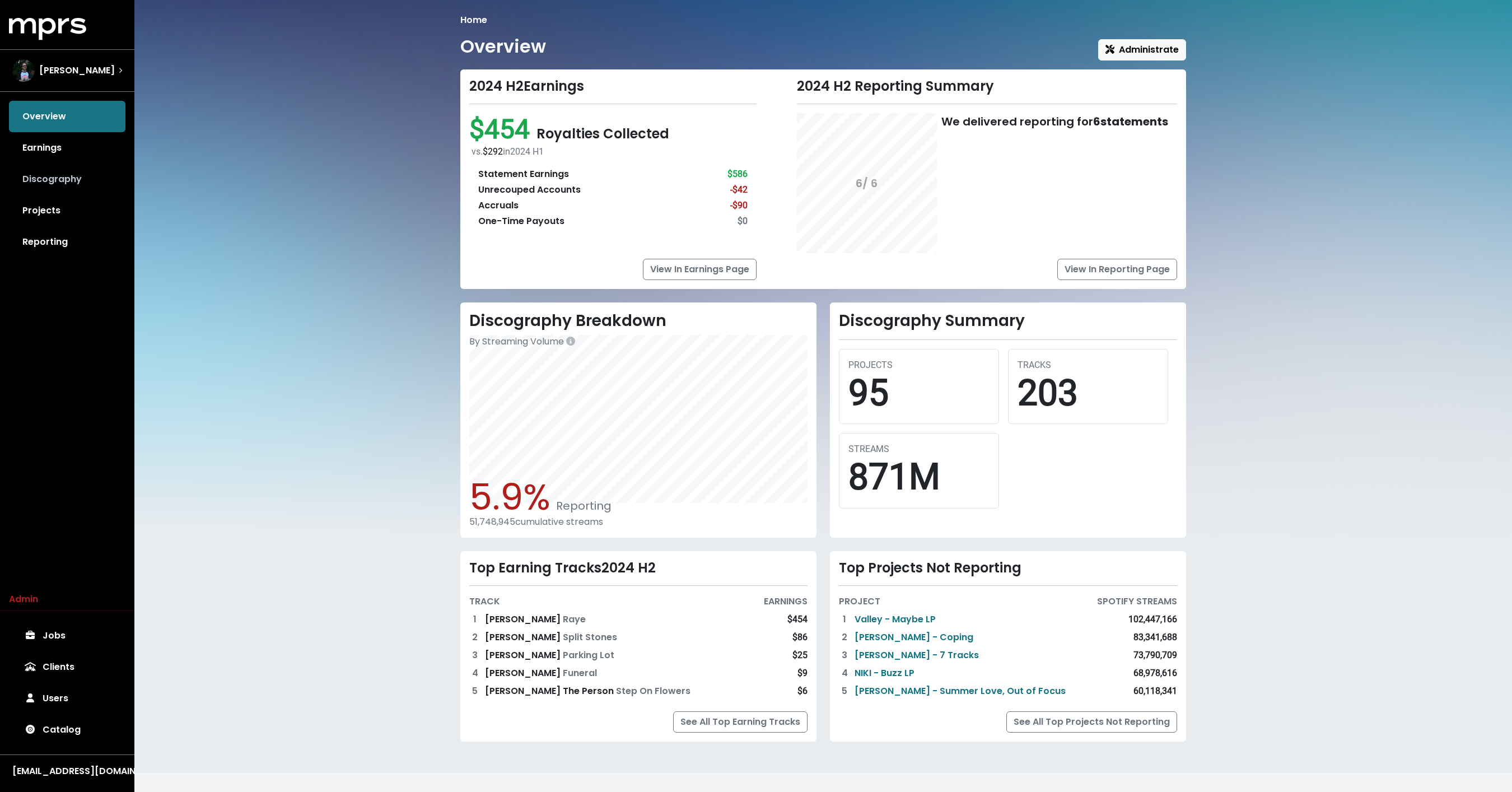
click at [48, 184] on link "Discography" at bounding box center [67, 179] width 117 height 32
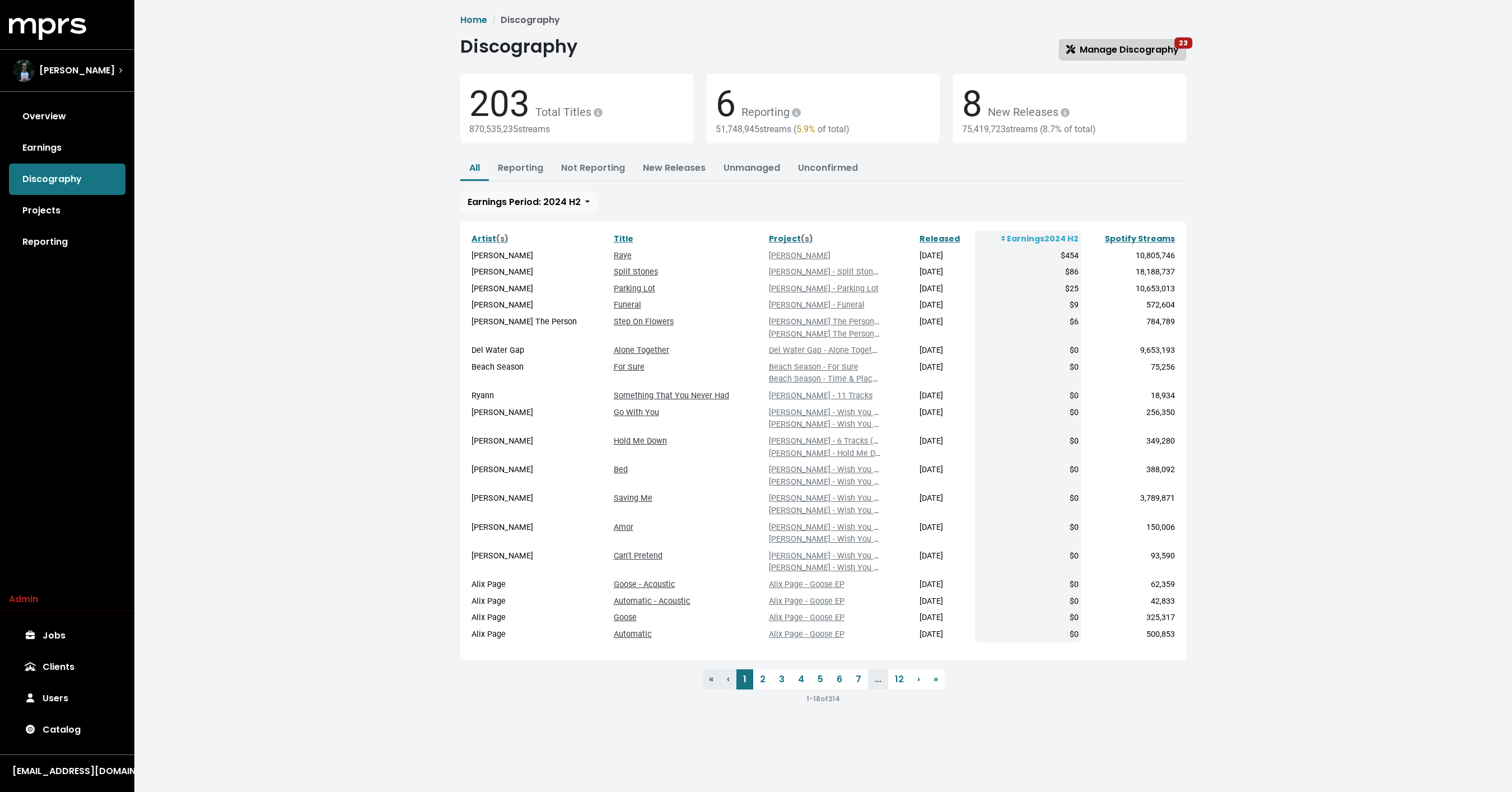
click at [1131, 48] on span "Manage Discography 23" at bounding box center [1122, 49] width 112 height 13
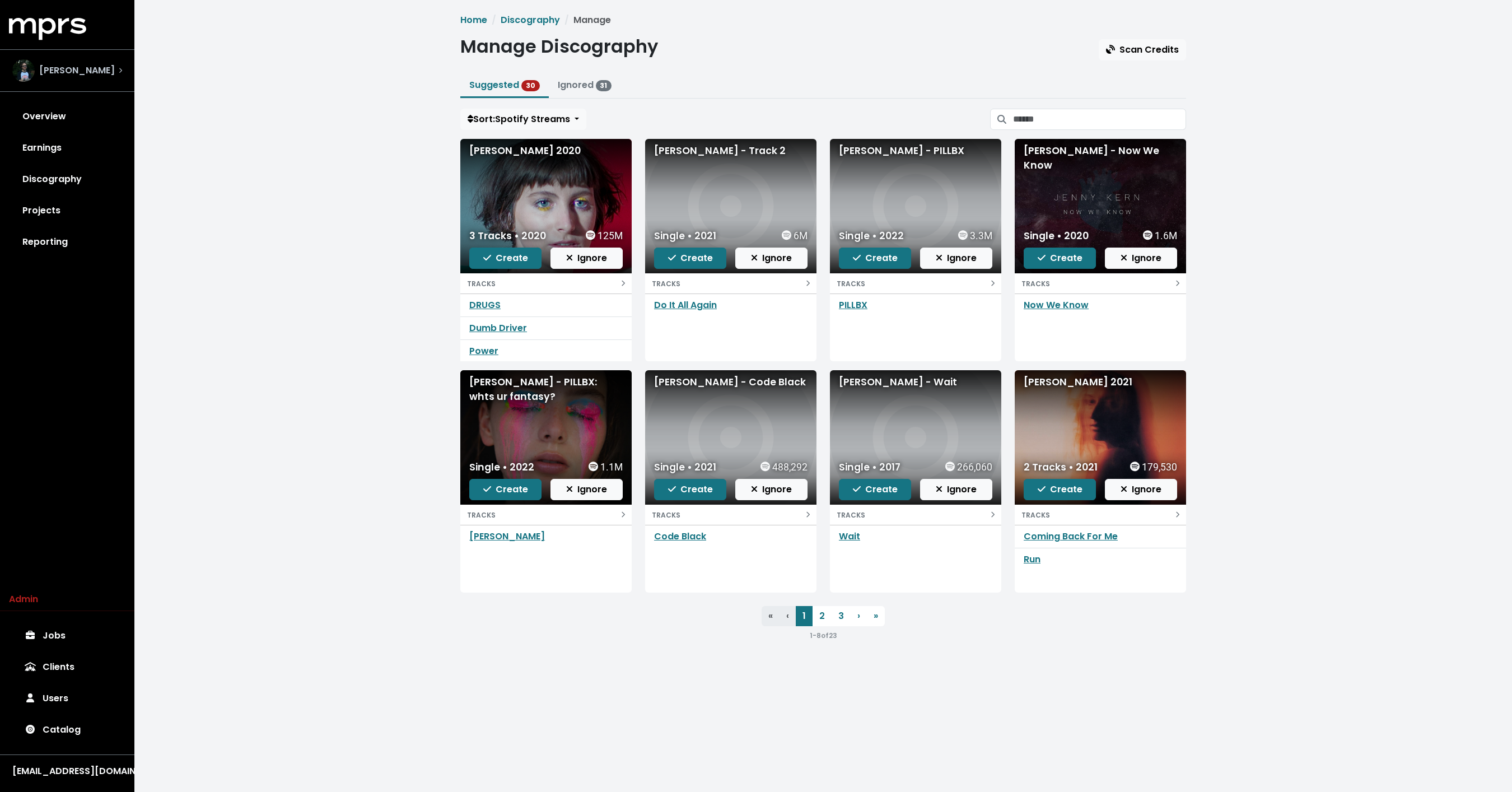
click at [121, 76] on div "[PERSON_NAME]" at bounding box center [67, 71] width 110 height 23
click at [109, 74] on div "[PERSON_NAME]" at bounding box center [67, 71] width 110 height 23
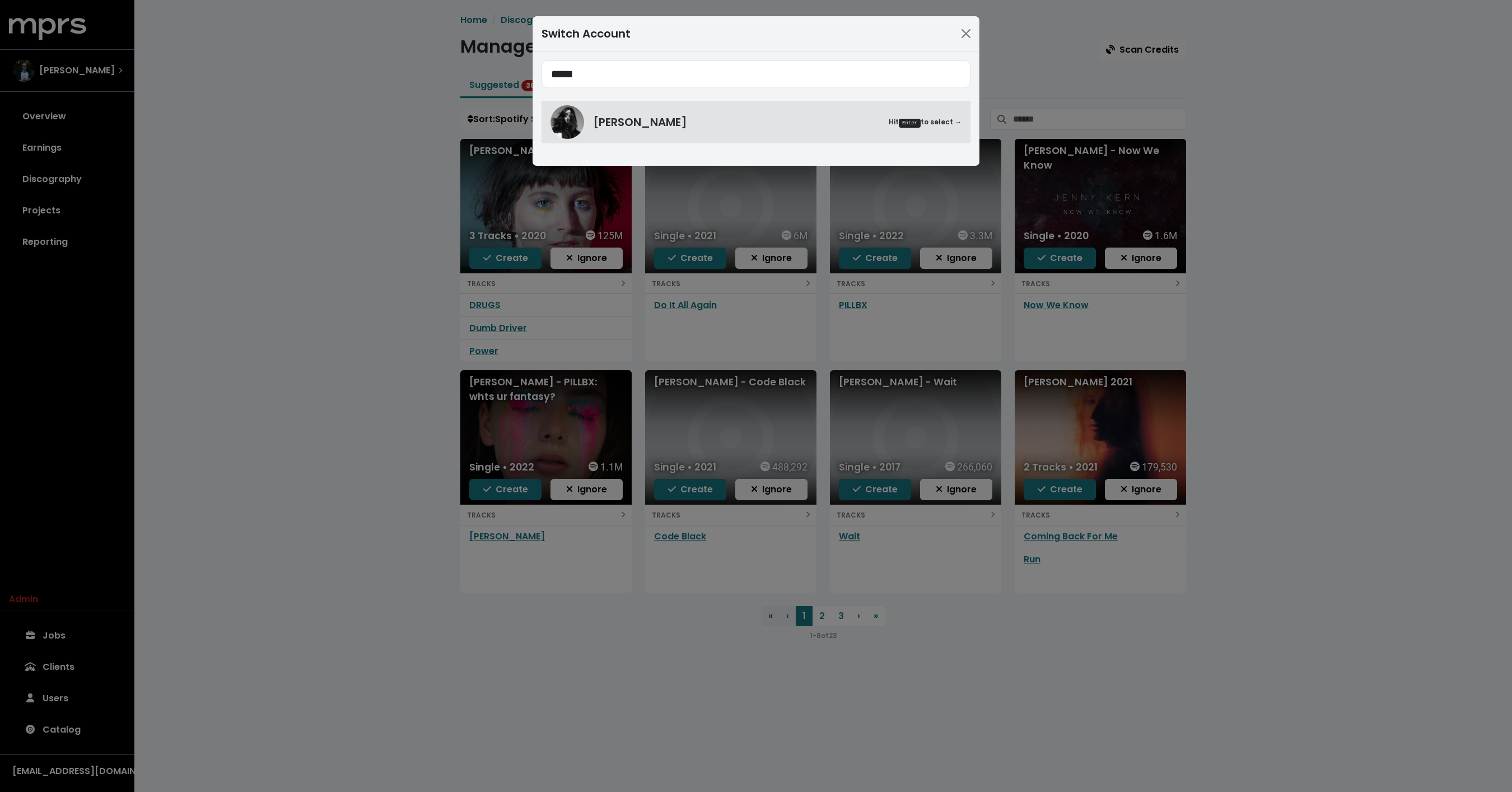
type input "*****"
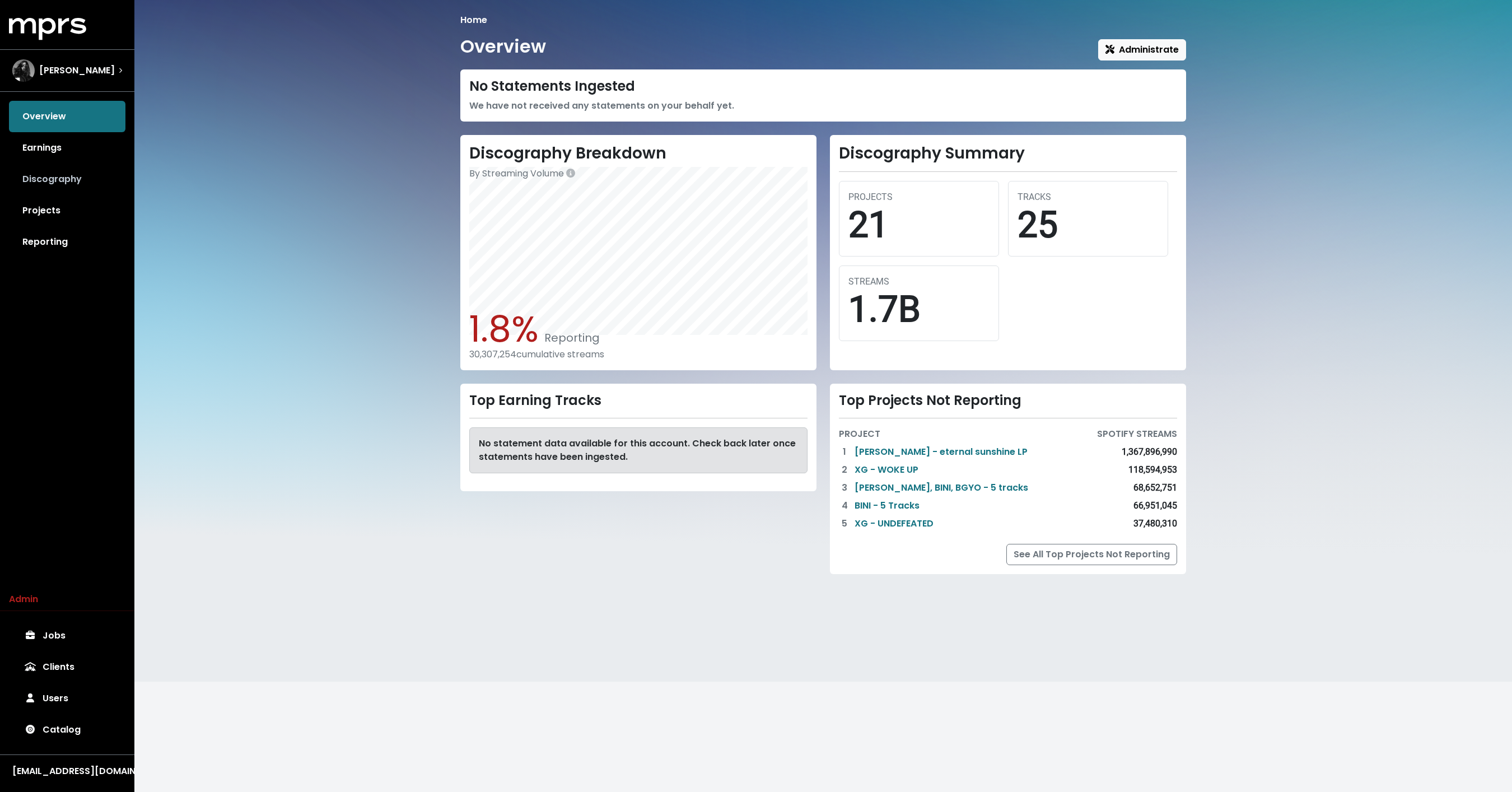
click at [54, 166] on link "Discography" at bounding box center [67, 179] width 117 height 32
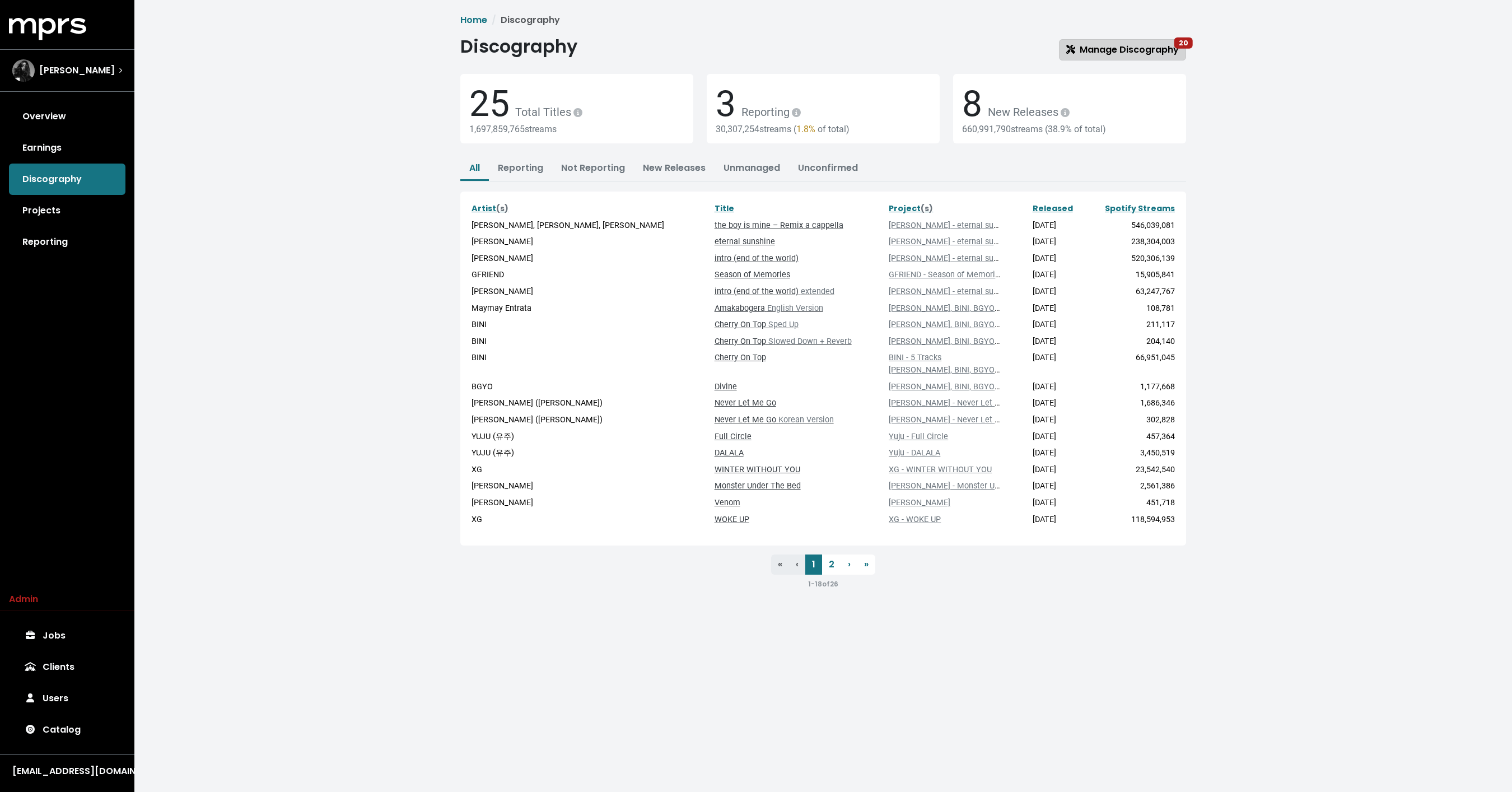
click at [1164, 47] on span "Manage Discography 20" at bounding box center [1122, 49] width 112 height 13
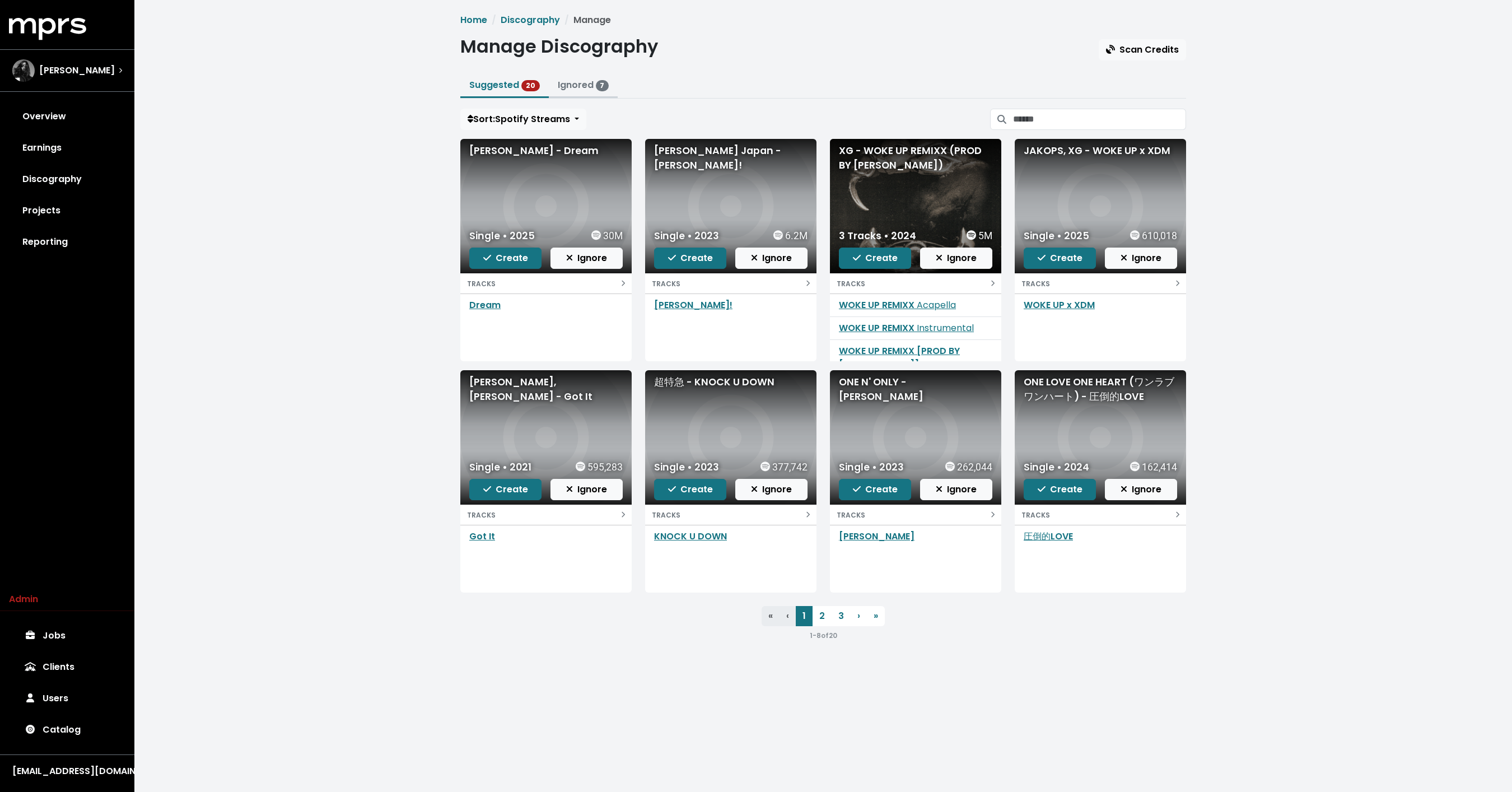
click at [596, 86] on span "7" at bounding box center [602, 85] width 13 height 11
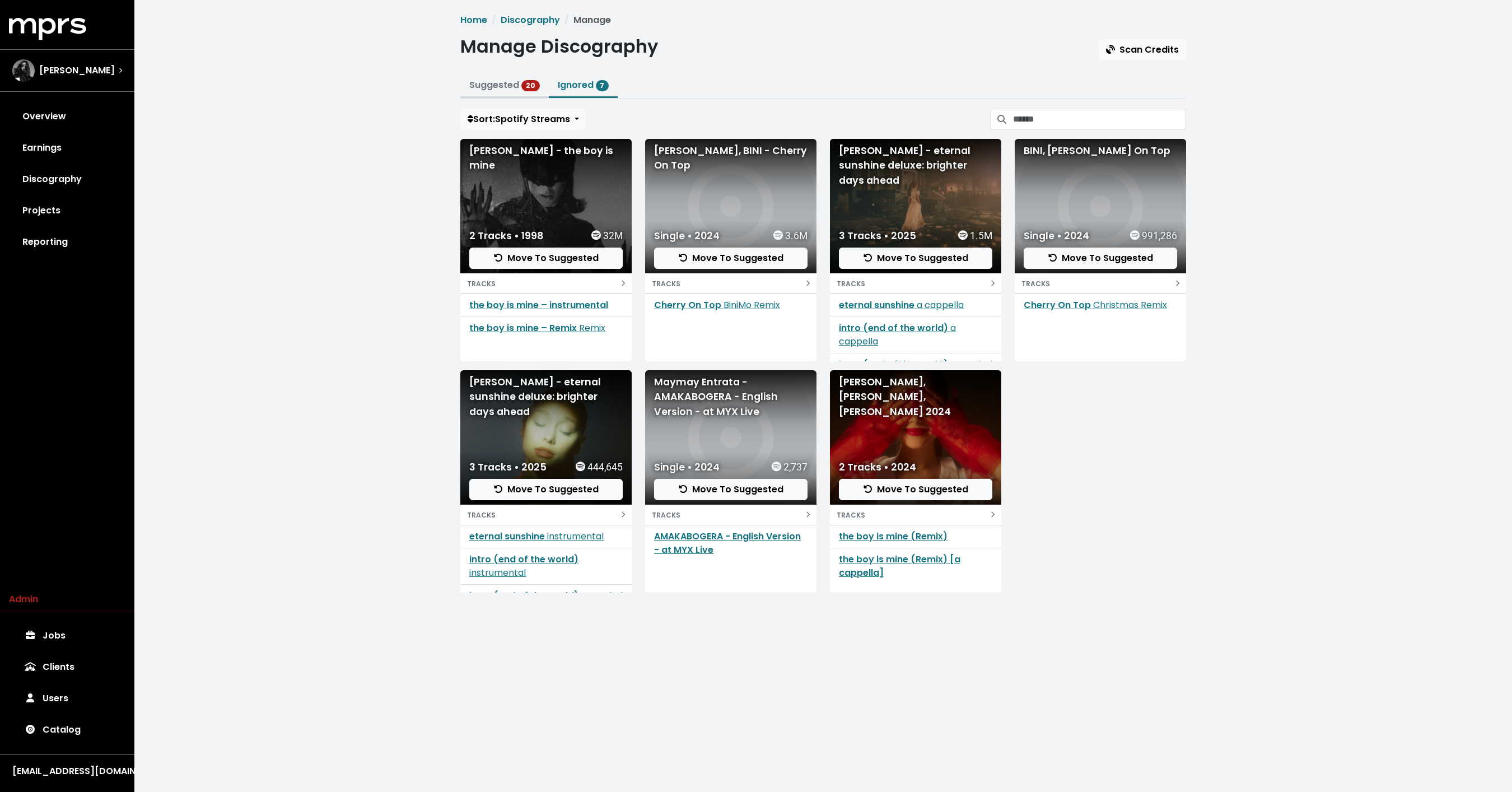
click at [503, 82] on link "Suggested 20" at bounding box center [504, 84] width 70 height 13
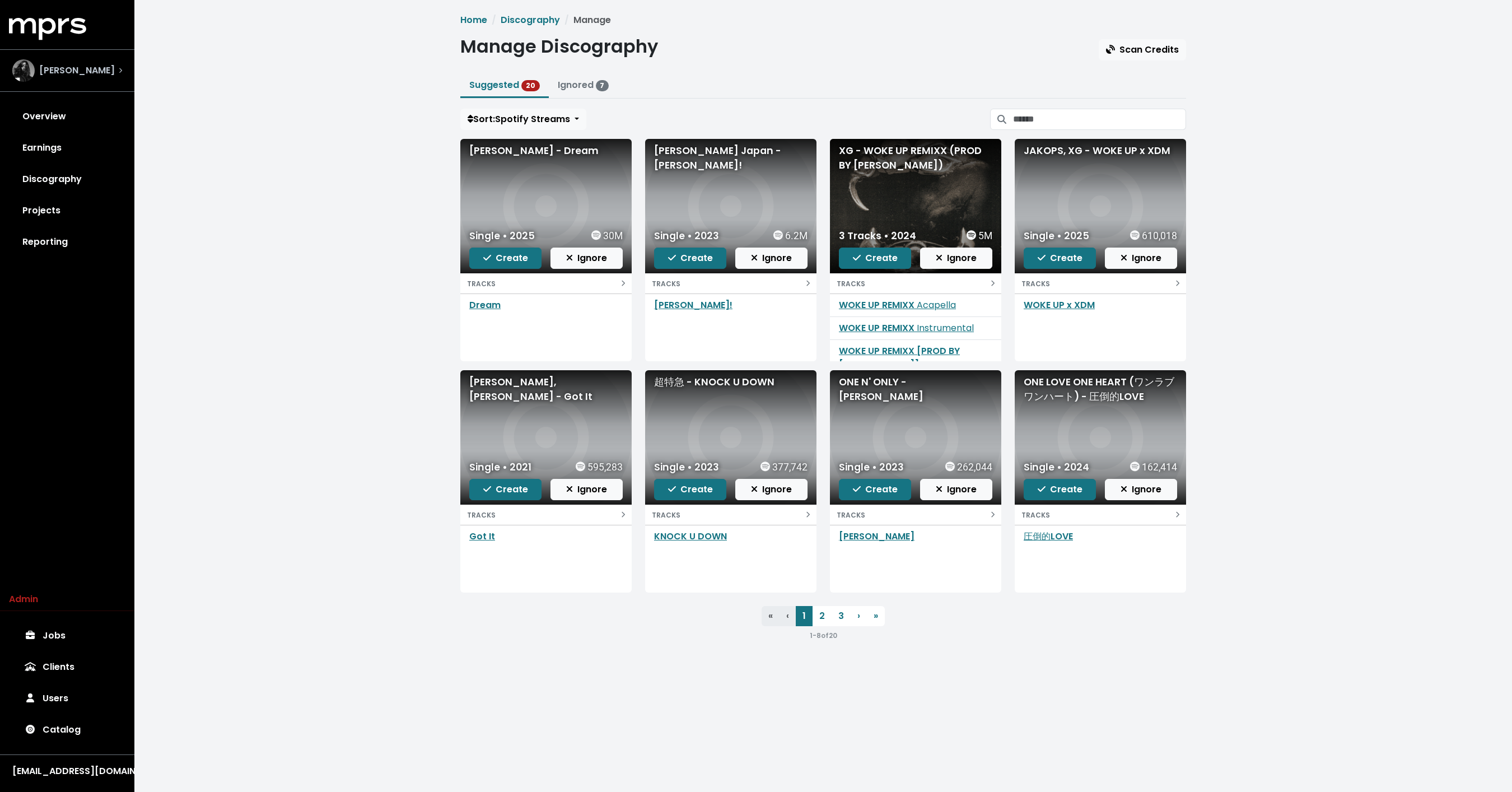
click at [68, 64] on span "[PERSON_NAME]" at bounding box center [77, 70] width 76 height 13
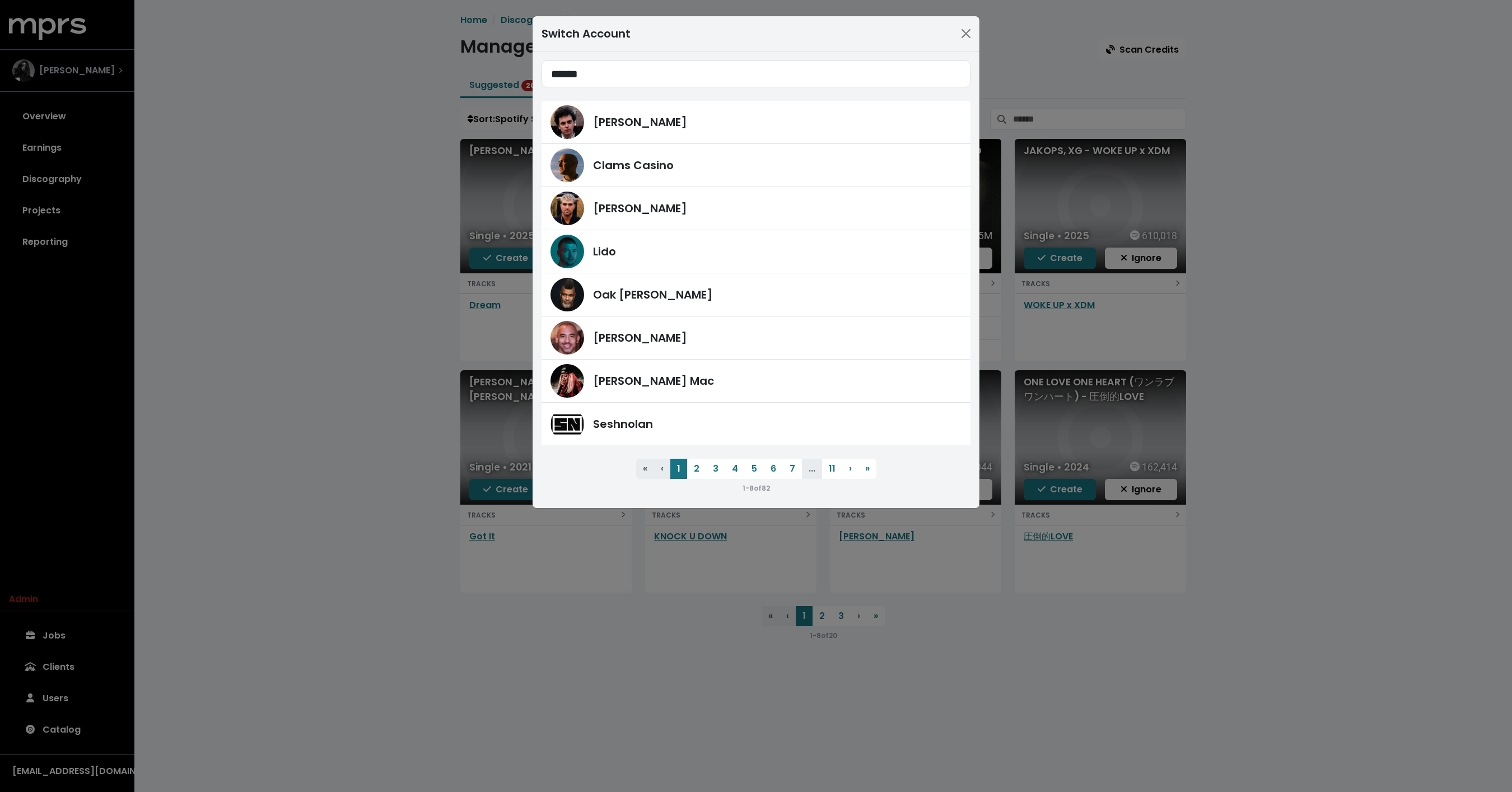
type input "******"
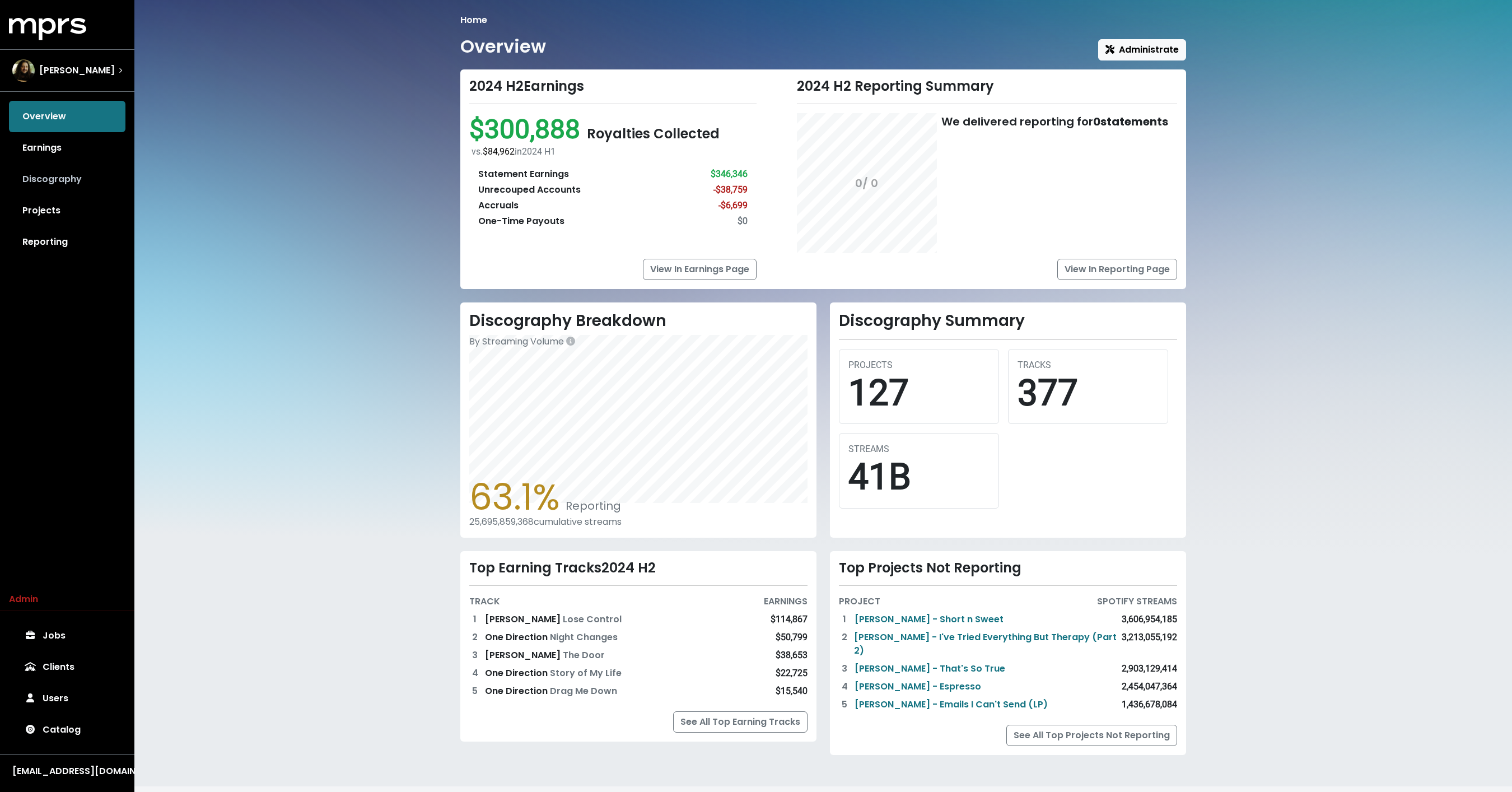
click at [73, 176] on link "Discography" at bounding box center [67, 179] width 117 height 32
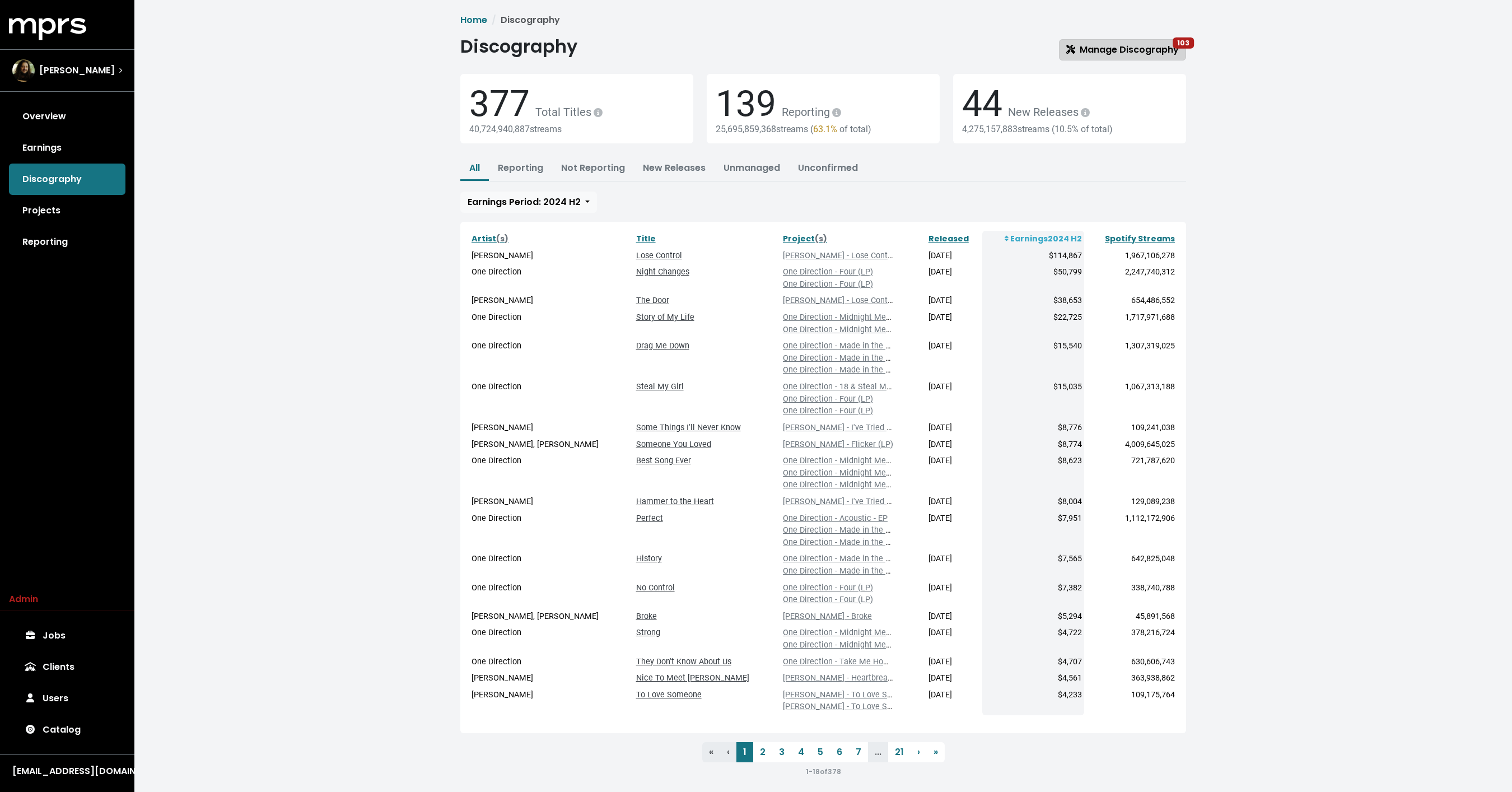
click at [1170, 43] on span "Manage Discography 103" at bounding box center [1122, 49] width 112 height 13
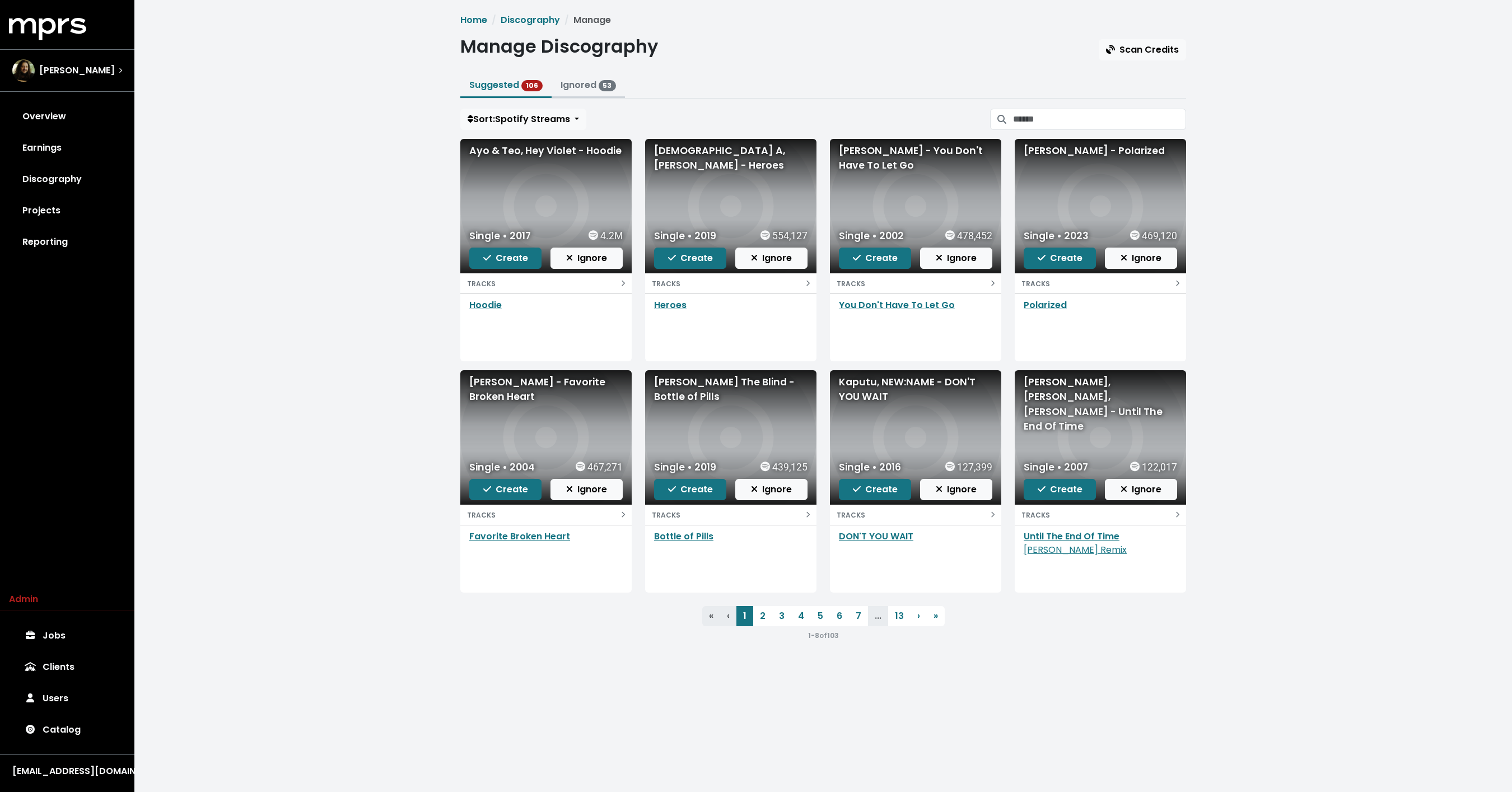
click at [589, 82] on link "Ignored 53" at bounding box center [588, 84] width 56 height 13
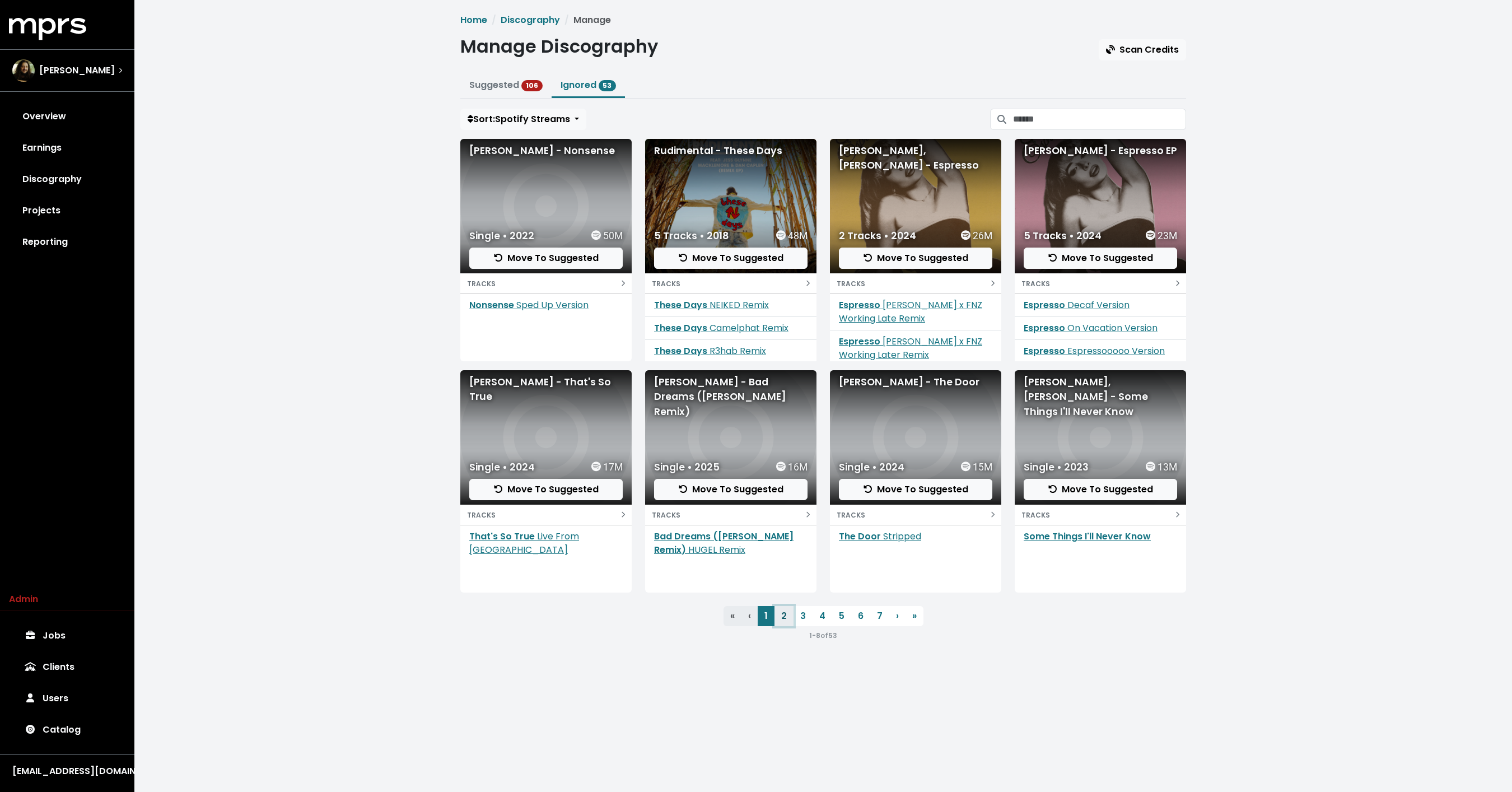
click at [785, 615] on link "2" at bounding box center [784, 616] width 19 height 20
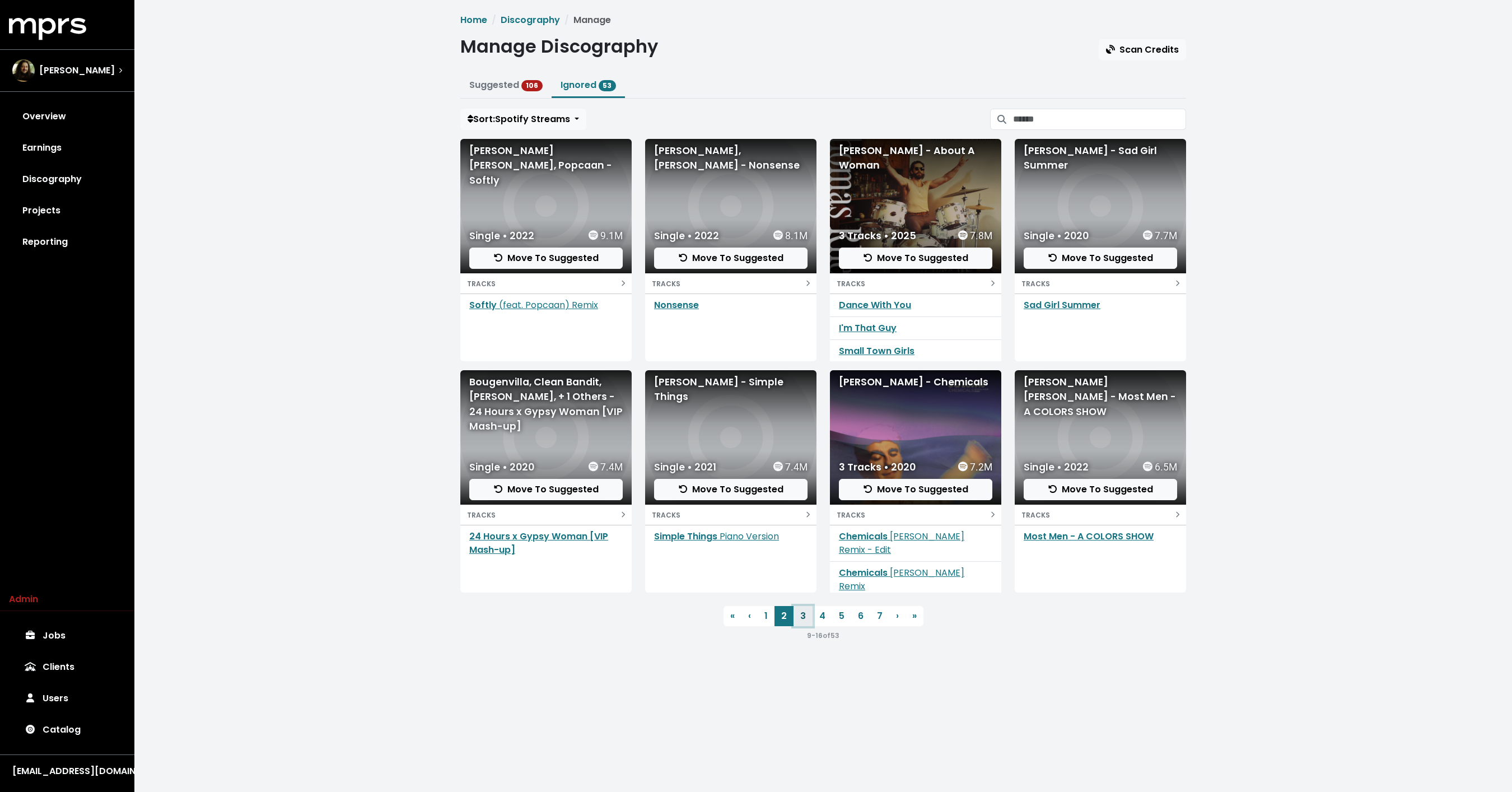
click at [799, 614] on link "3" at bounding box center [803, 616] width 19 height 20
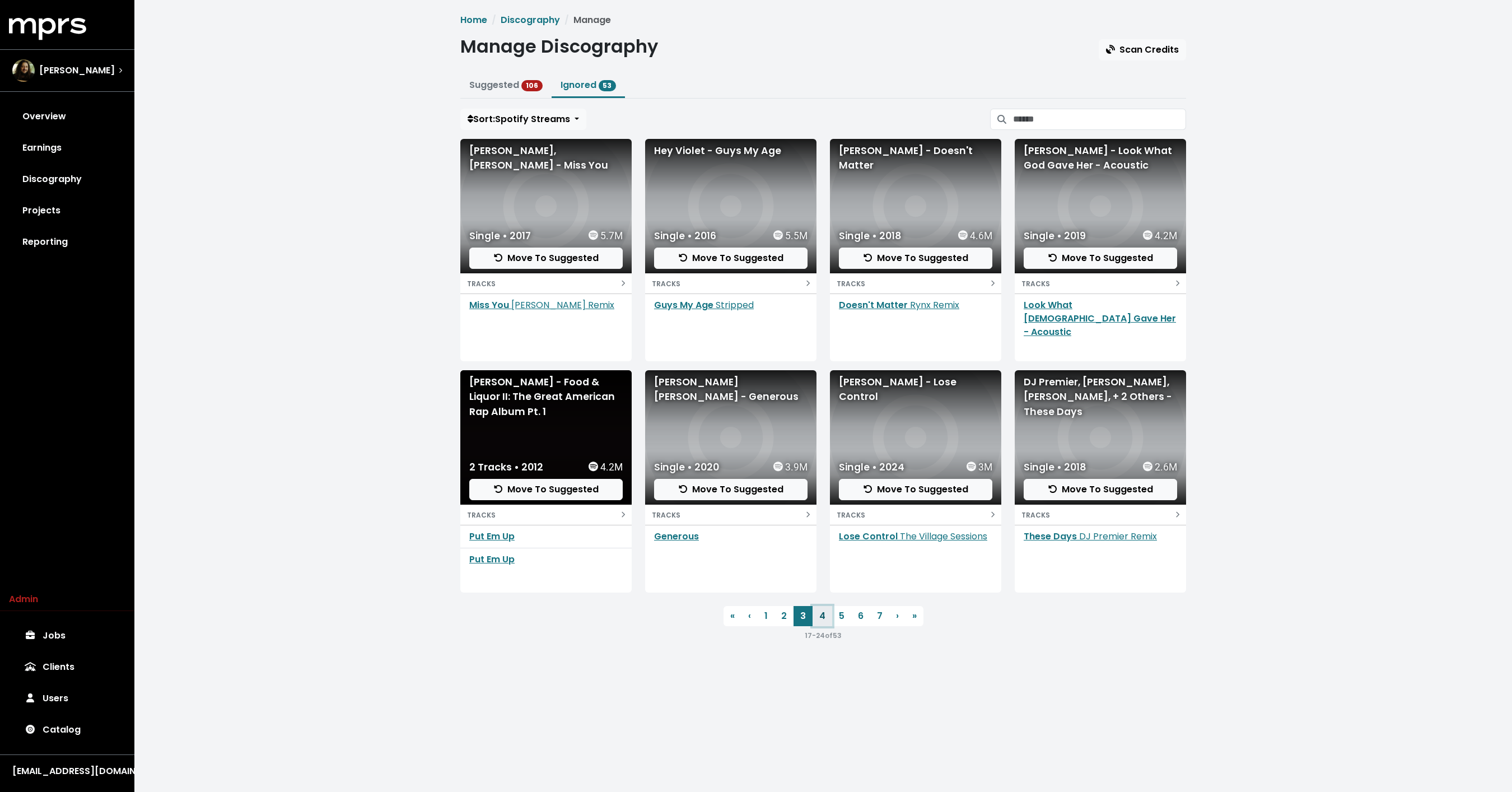
click at [820, 619] on link "4" at bounding box center [822, 616] width 19 height 20
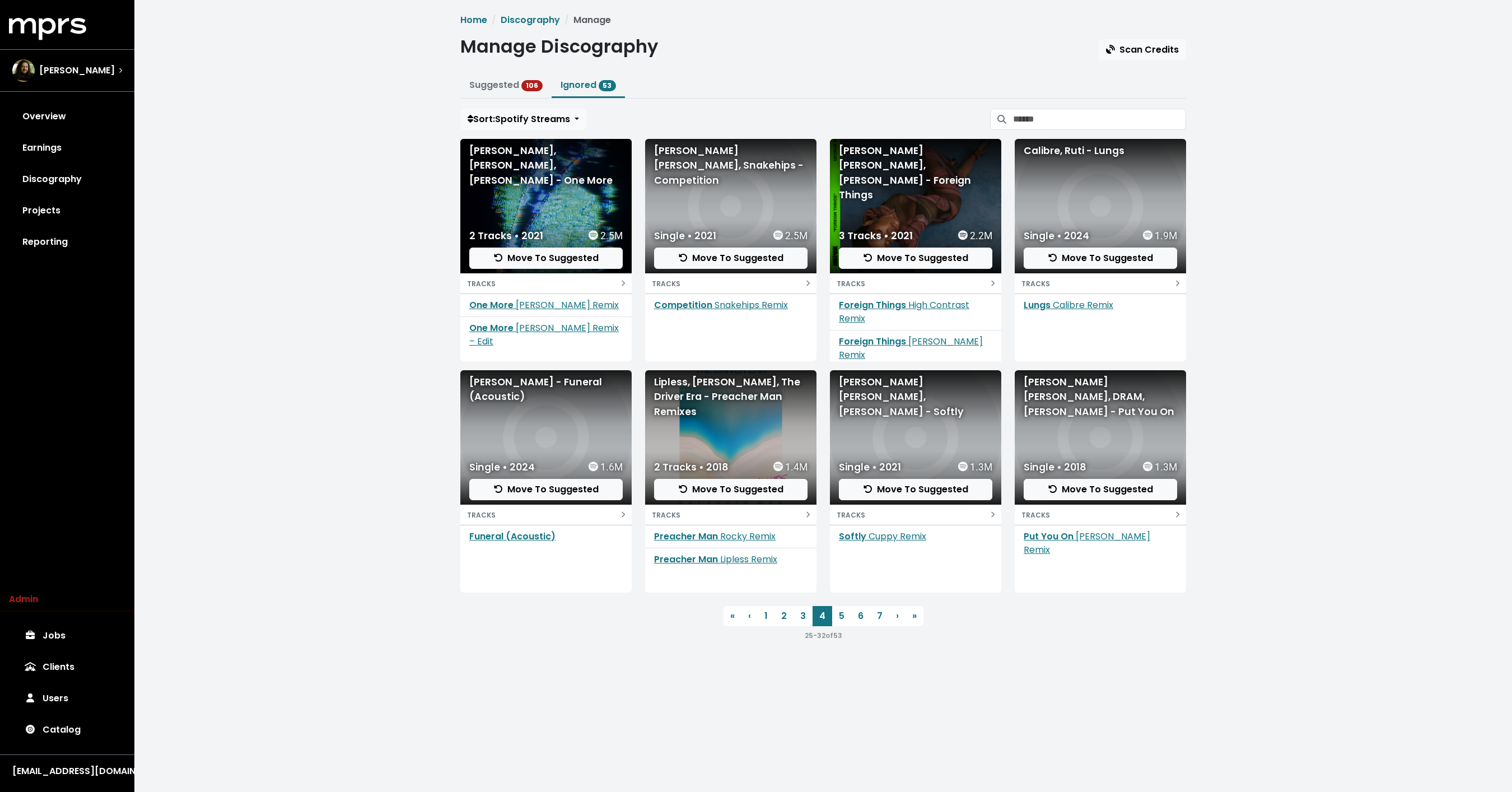
click at [789, 626] on nav "« First ‹ Previous 1 2 3 4 5 6 7 › Next » Last 25 - 32 of 53" at bounding box center [823, 623] width 726 height 36
click at [771, 612] on link "1" at bounding box center [766, 616] width 17 height 20
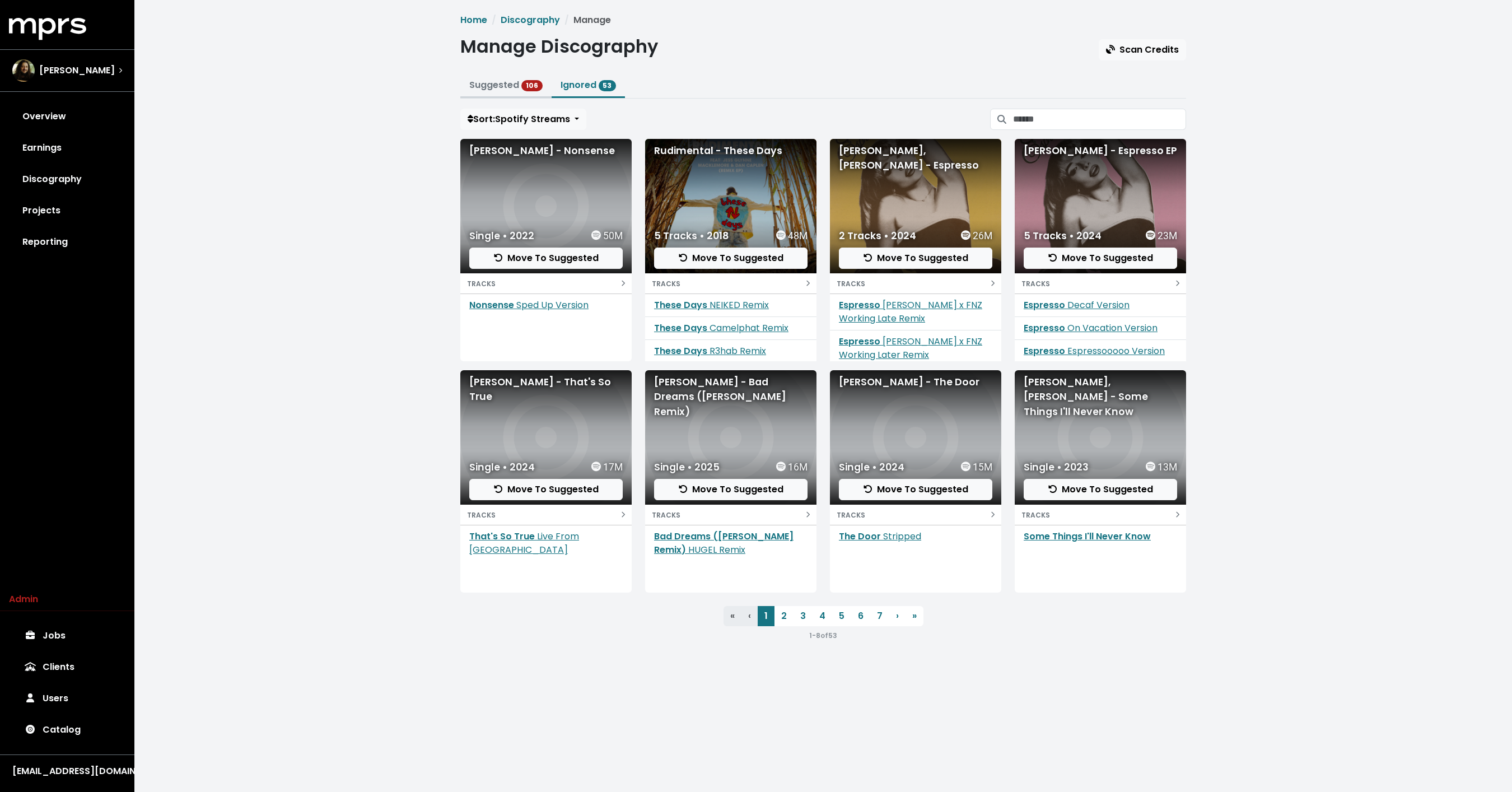
click at [508, 83] on link "Suggested 106" at bounding box center [506, 84] width 74 height 13
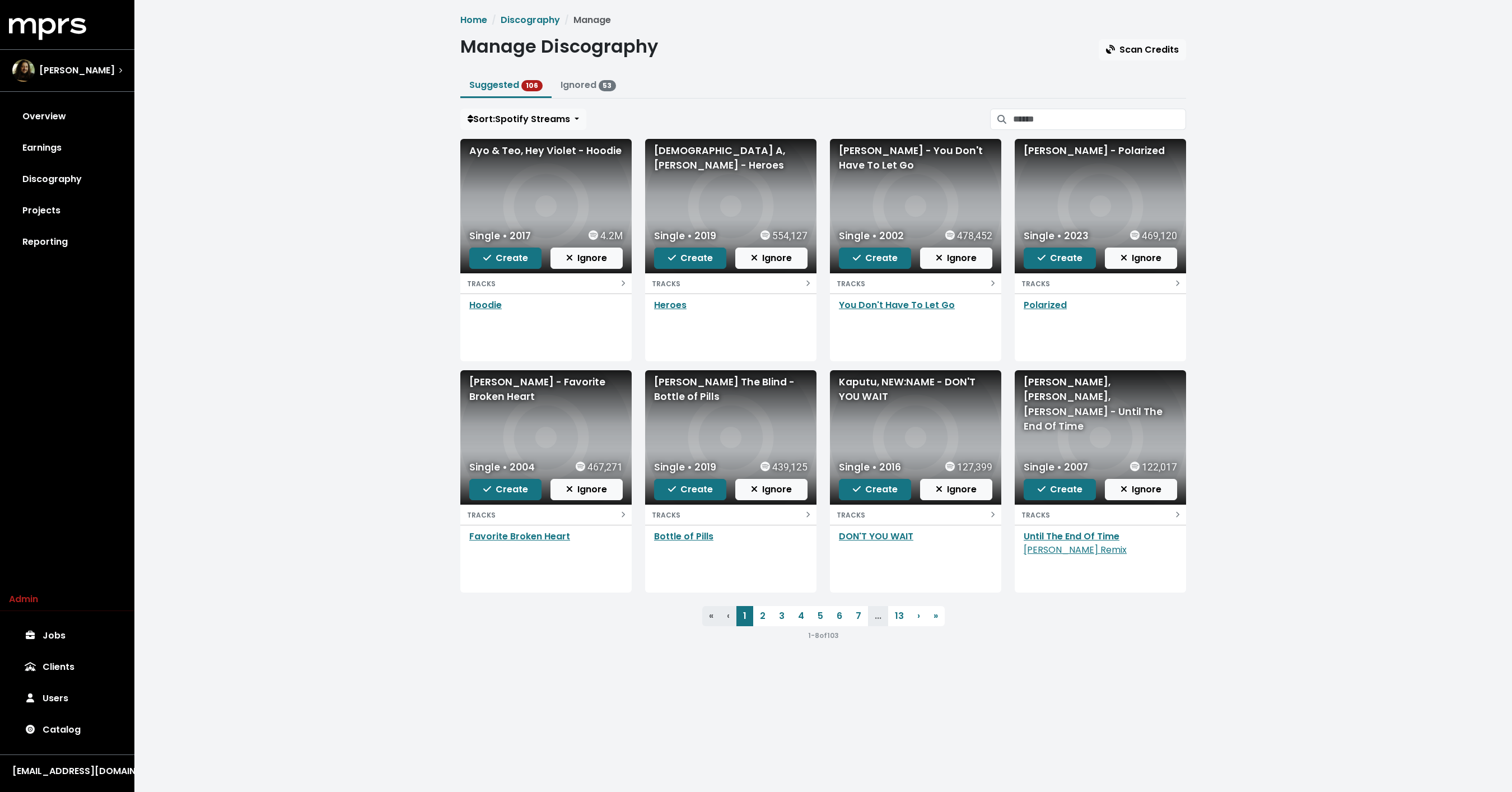
click at [383, 233] on div "Home Discography Manage Manage Discography Scan Credits Suggested 106 Ignored 5…" at bounding box center [823, 332] width 1378 height 664
click at [269, 270] on div "Home Discography Manage Manage Discography Scan Credits Suggested 106 Ignored 5…" at bounding box center [823, 332] width 1378 height 664
